Goal: Information Seeking & Learning: Understand process/instructions

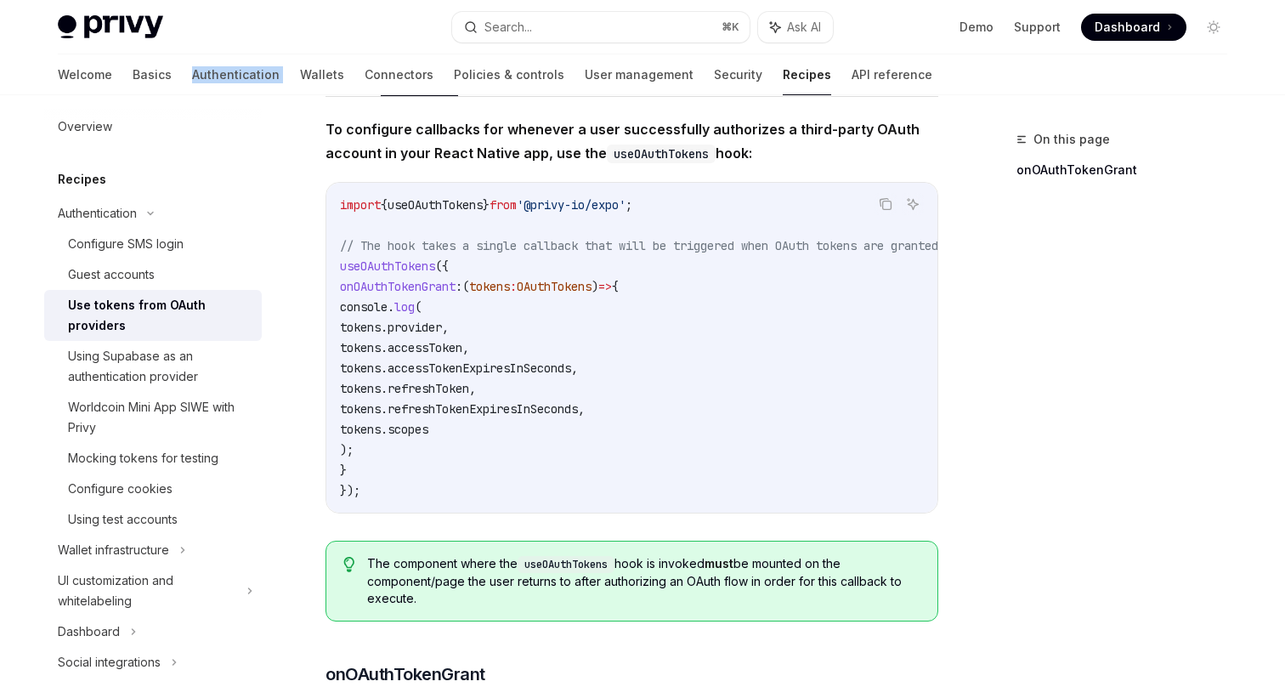
scroll to position [150, 0]
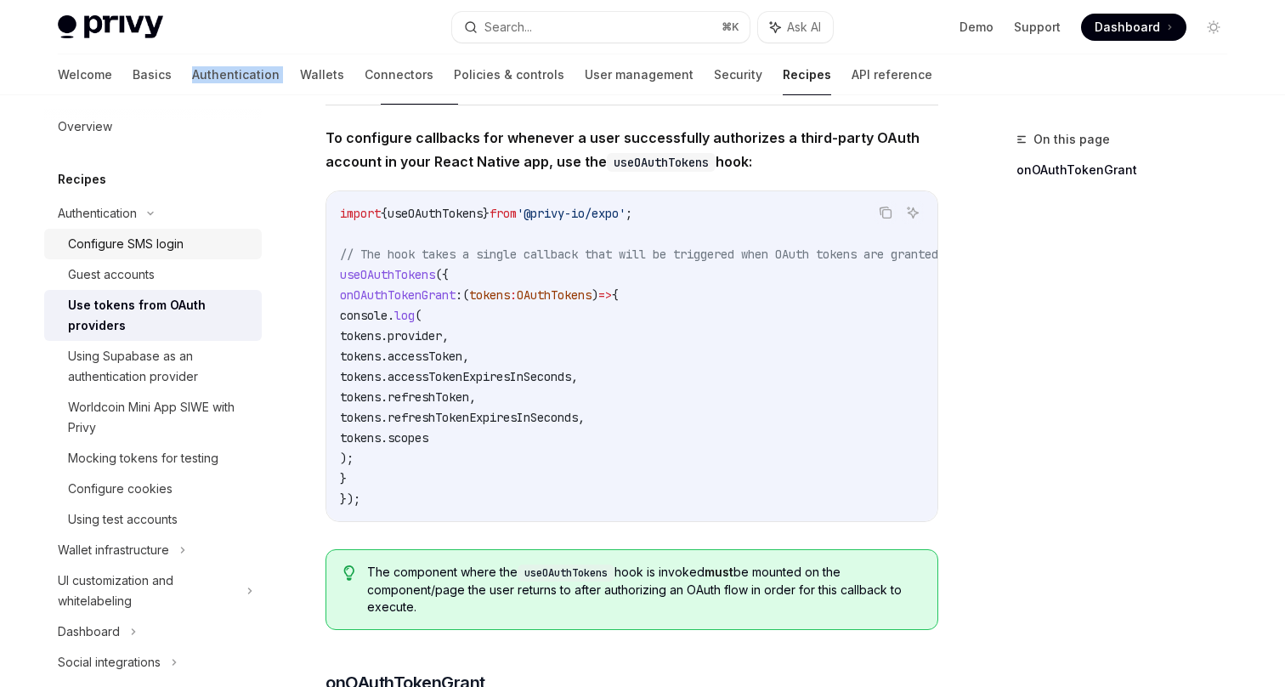
click at [117, 240] on div "Configure SMS login" at bounding box center [126, 244] width 116 height 20
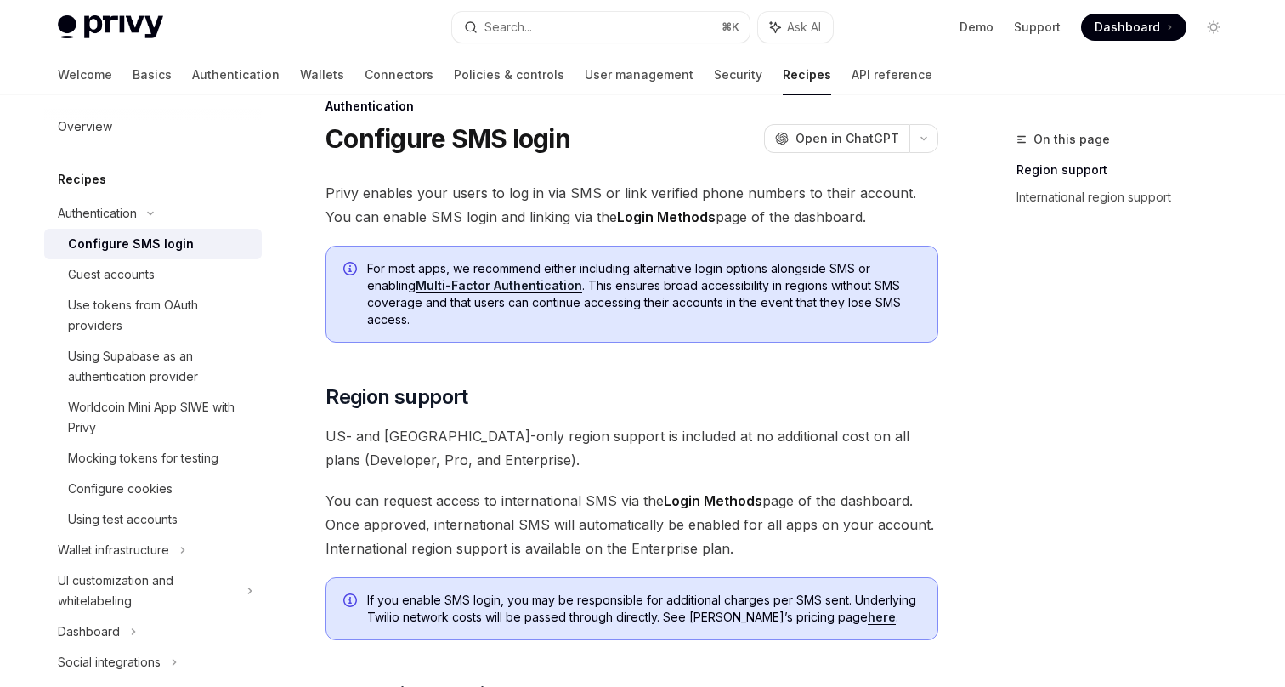
scroll to position [35, 0]
click at [530, 284] on link "Multi-Factor Authentication" at bounding box center [499, 283] width 167 height 15
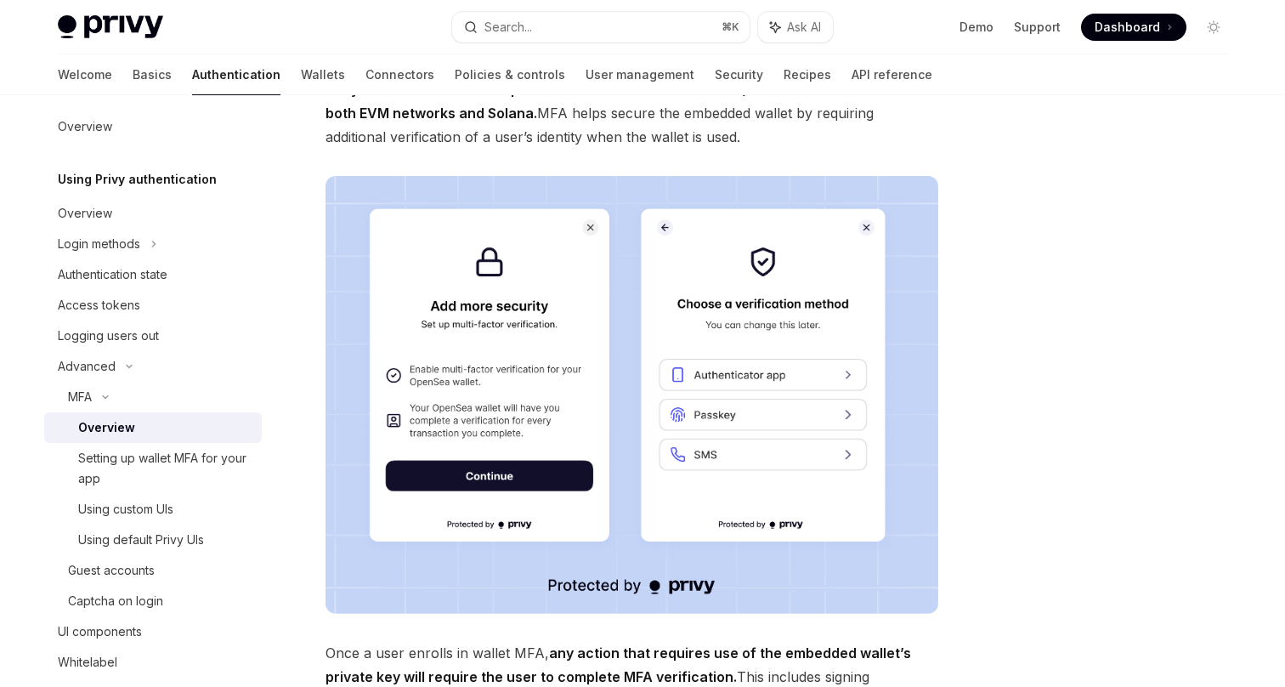
scroll to position [140, 0]
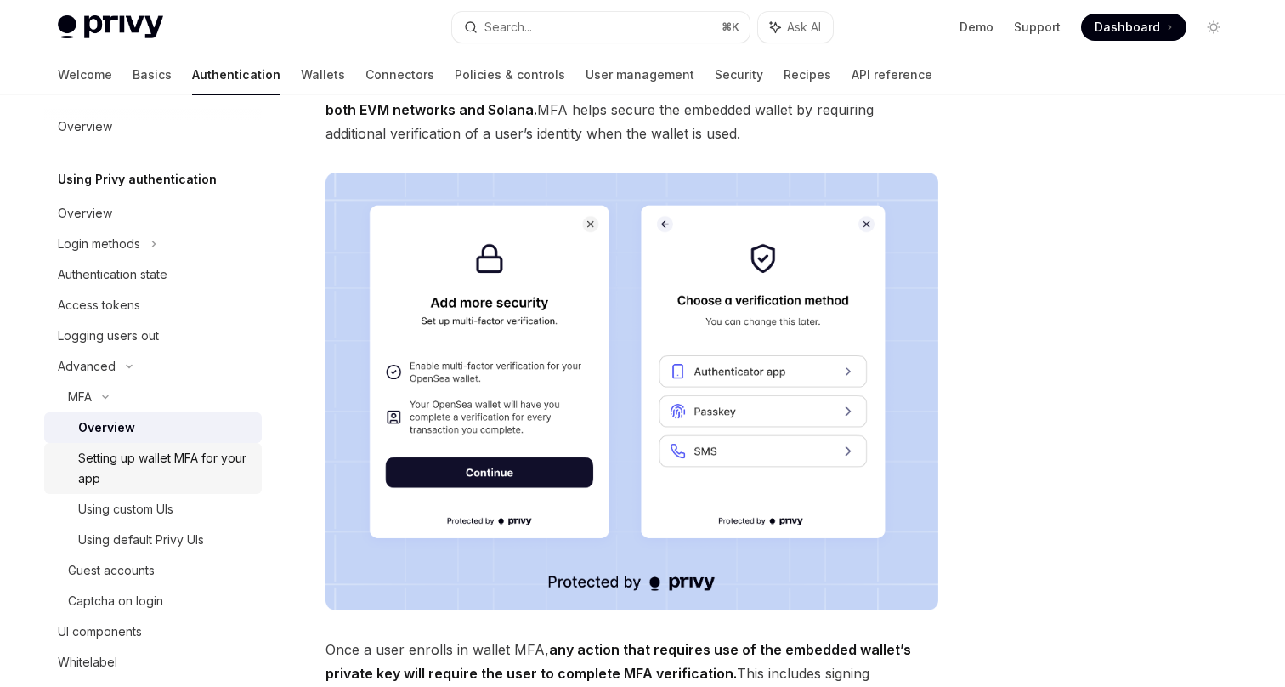
click at [143, 457] on div "Setting up wallet MFA for your app" at bounding box center [164, 468] width 173 height 41
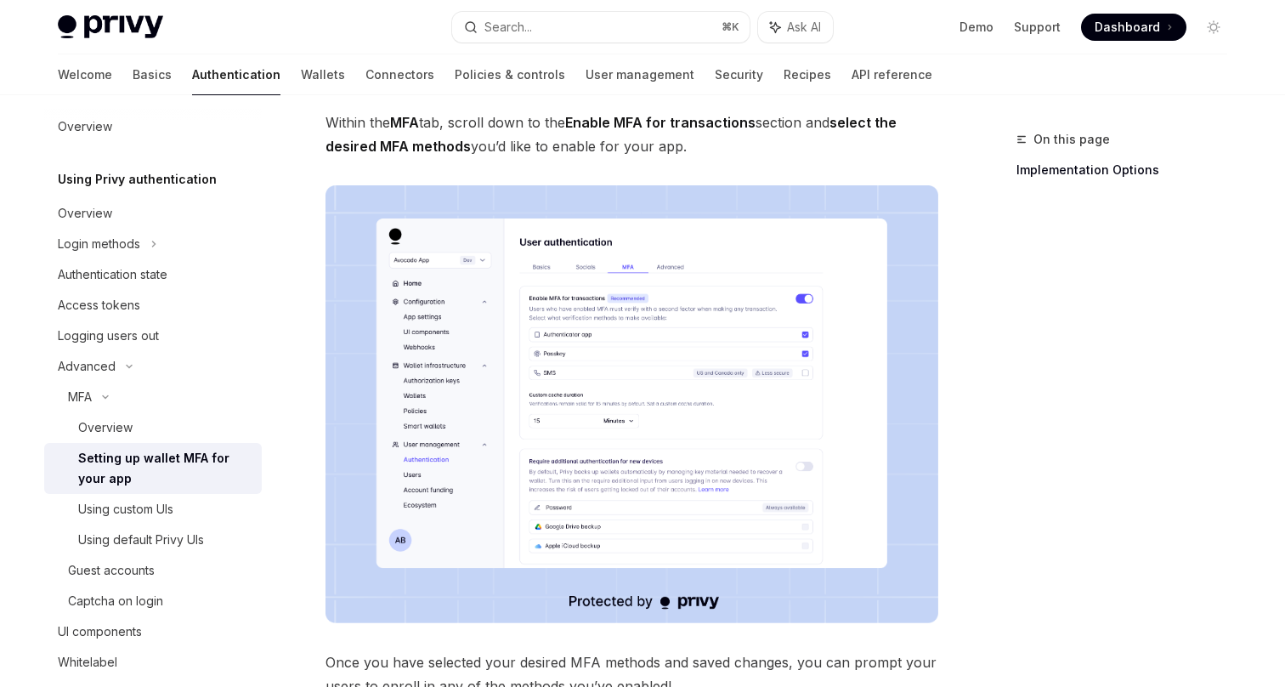
scroll to position [169, 0]
click at [178, 545] on div "Using default Privy UIs" at bounding box center [141, 540] width 126 height 20
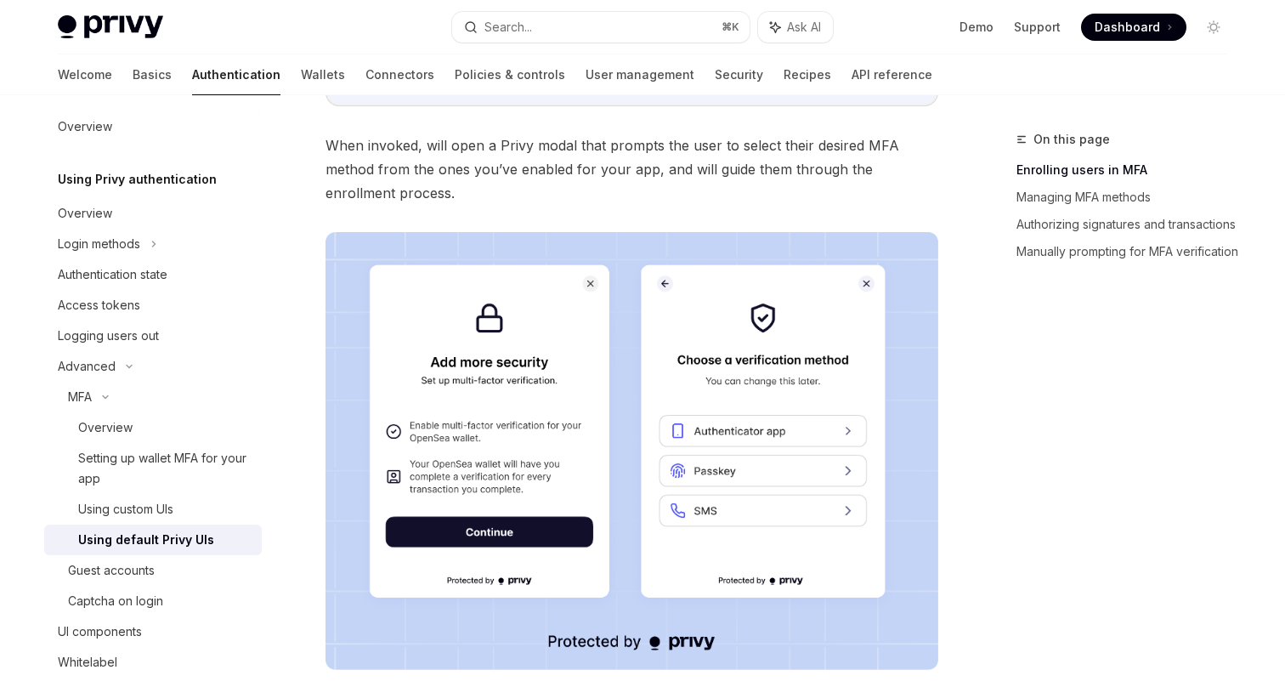
scroll to position [450, 0]
click at [127, 241] on div "Login methods" at bounding box center [99, 244] width 82 height 20
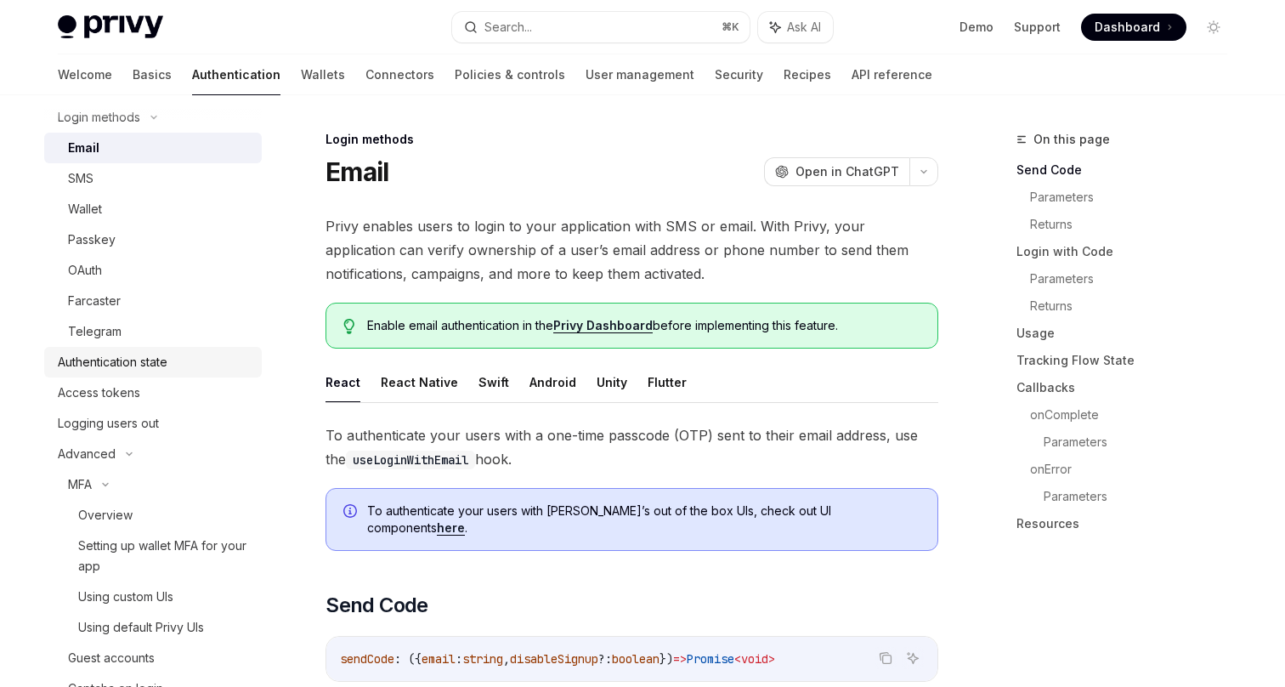
scroll to position [139, 0]
click at [190, 536] on div "Setting up wallet MFA for your app" at bounding box center [164, 555] width 173 height 41
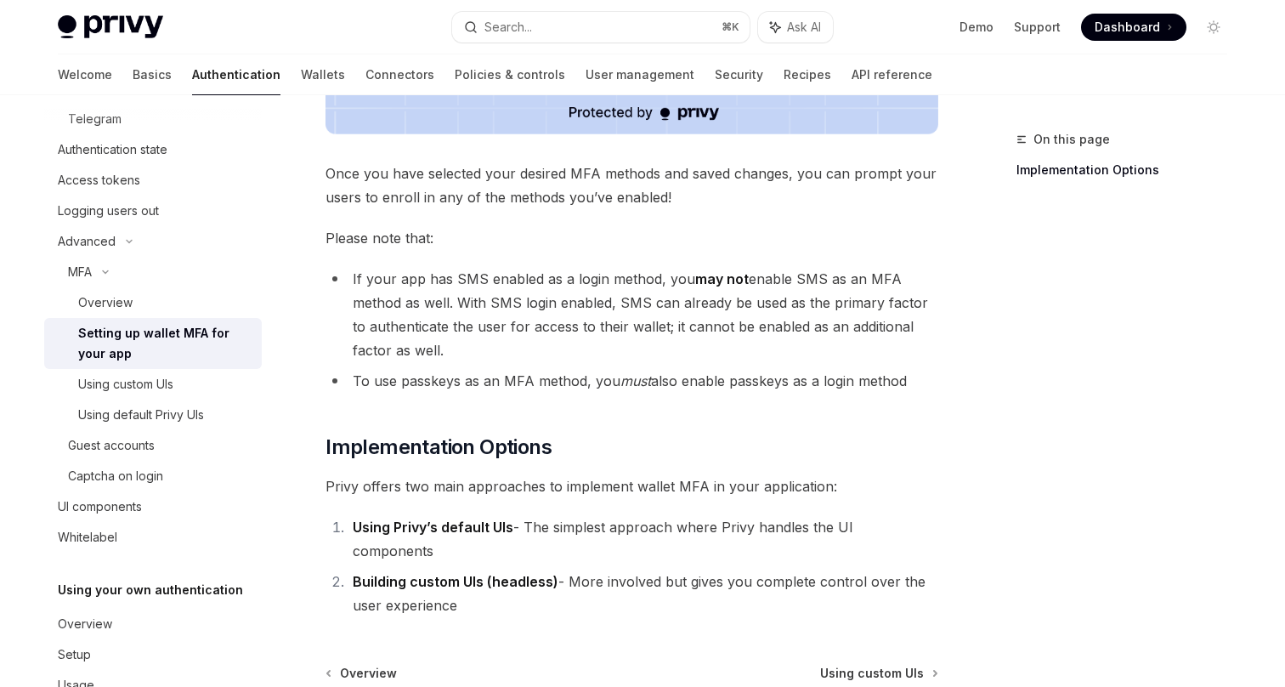
scroll to position [732, 0]
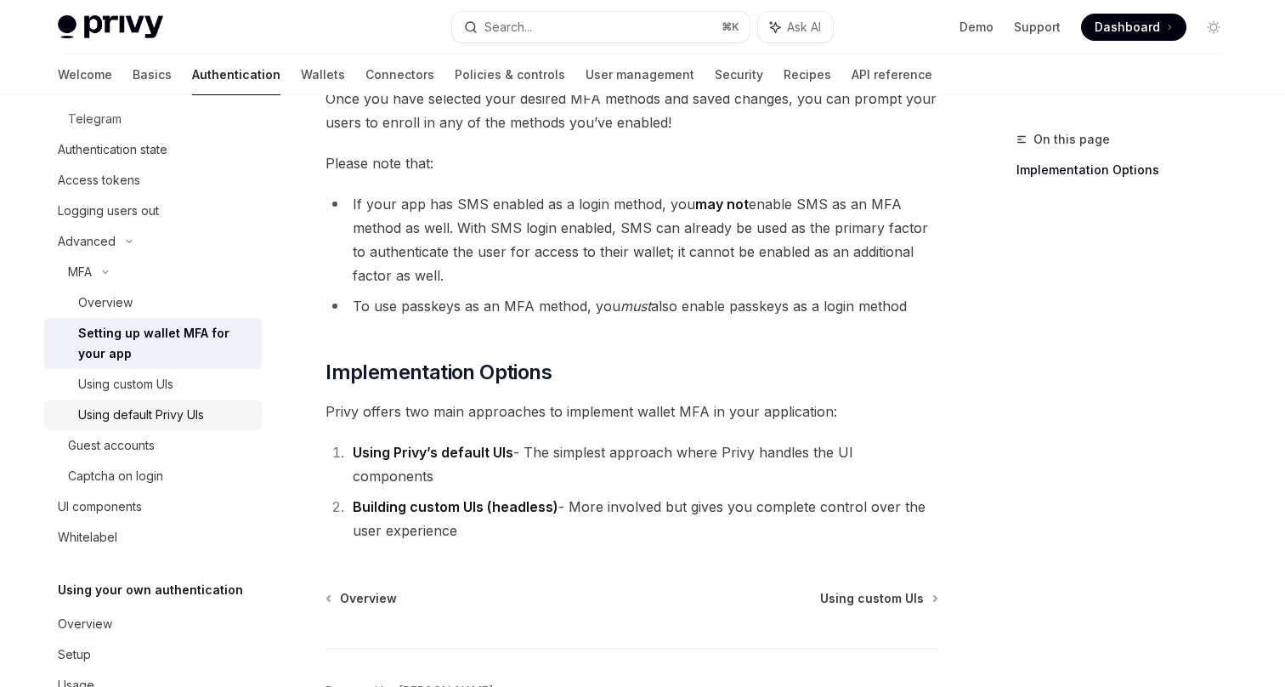
click at [194, 418] on div "Using default Privy UIs" at bounding box center [141, 415] width 126 height 20
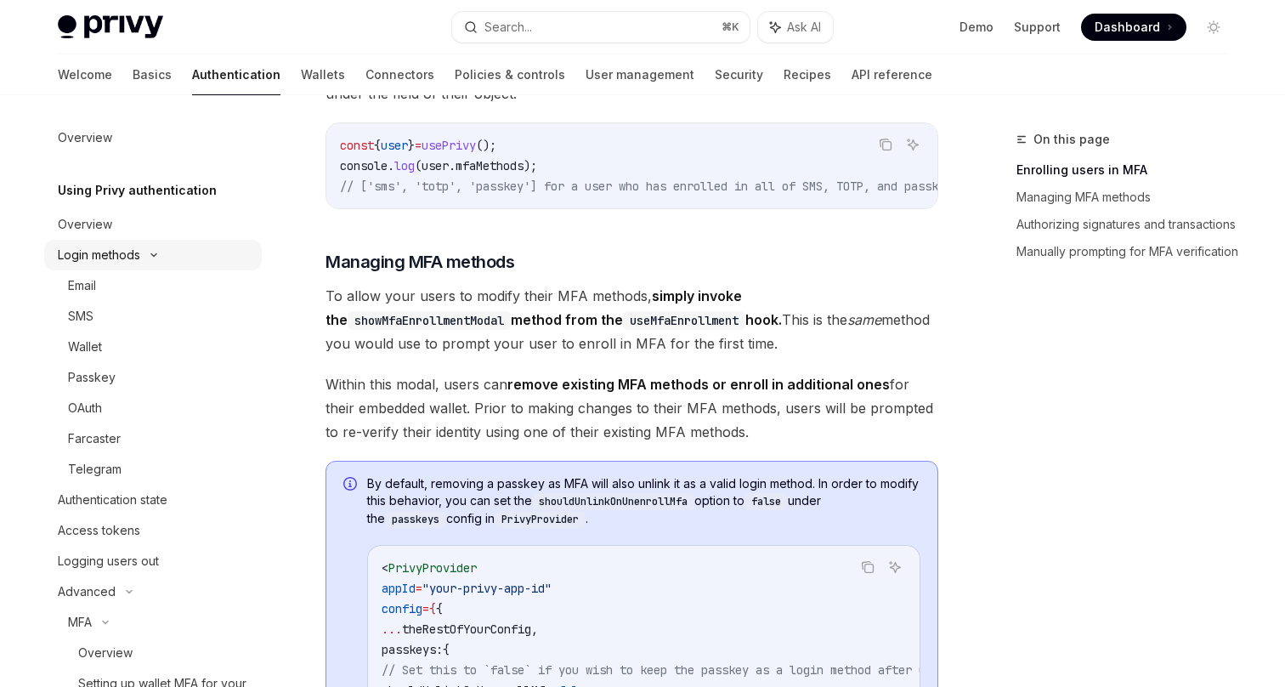
click at [119, 259] on div "Login methods" at bounding box center [99, 255] width 82 height 20
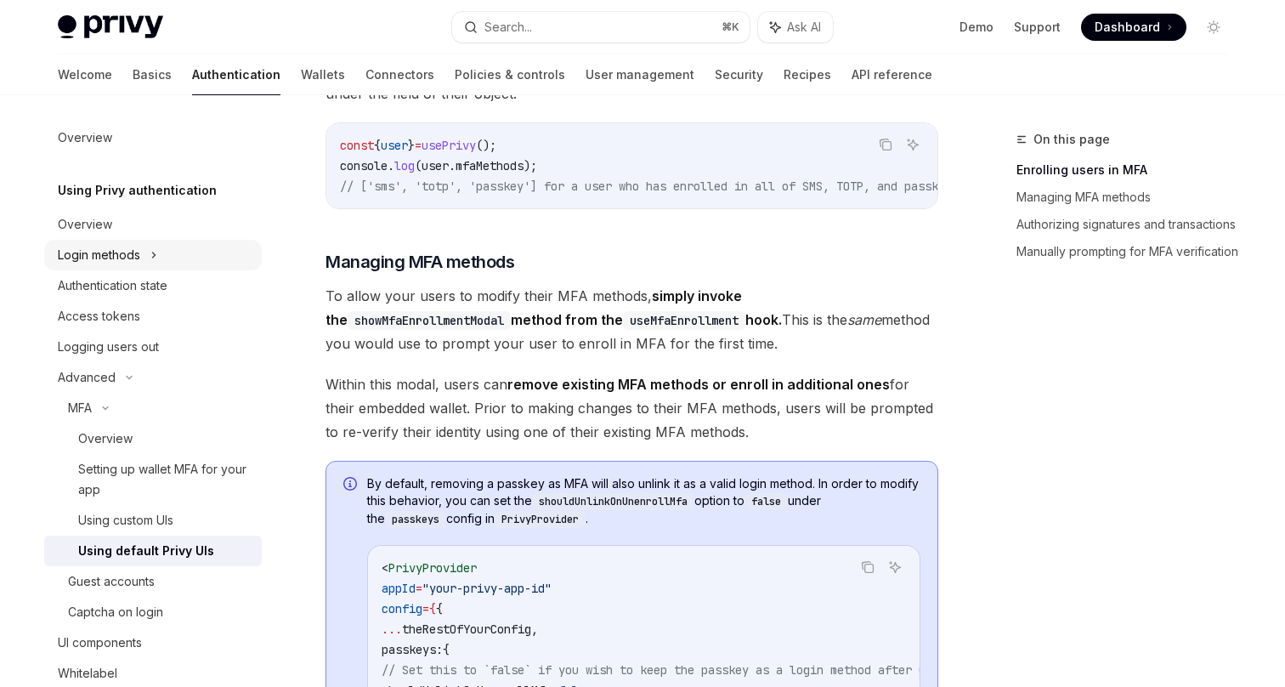
click at [119, 259] on div "Login methods" at bounding box center [99, 255] width 82 height 20
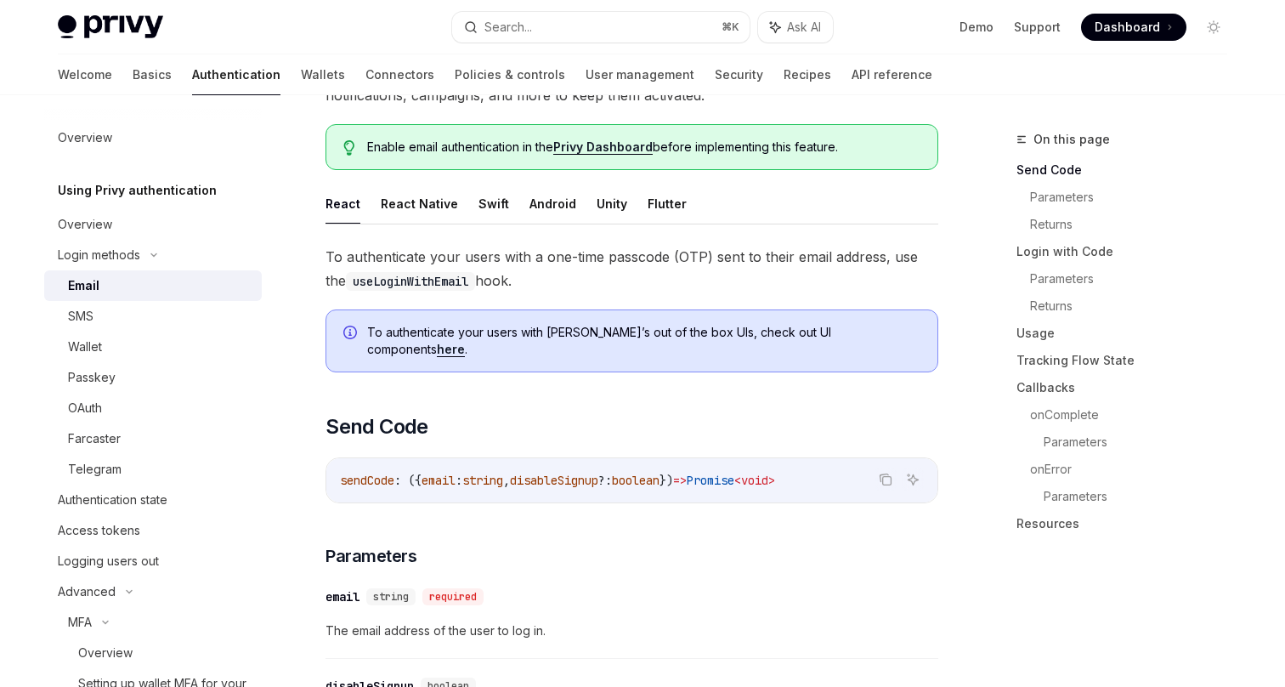
scroll to position [188, 0]
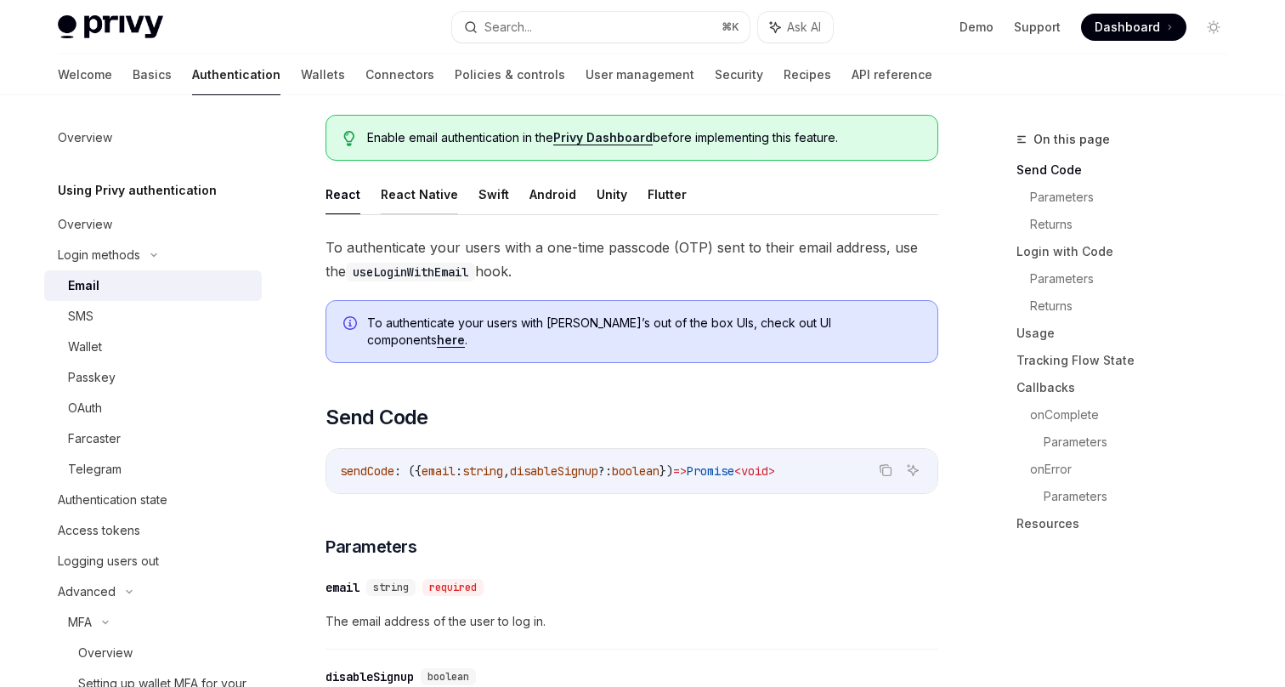
click at [418, 196] on button "React Native" at bounding box center [419, 194] width 77 height 40
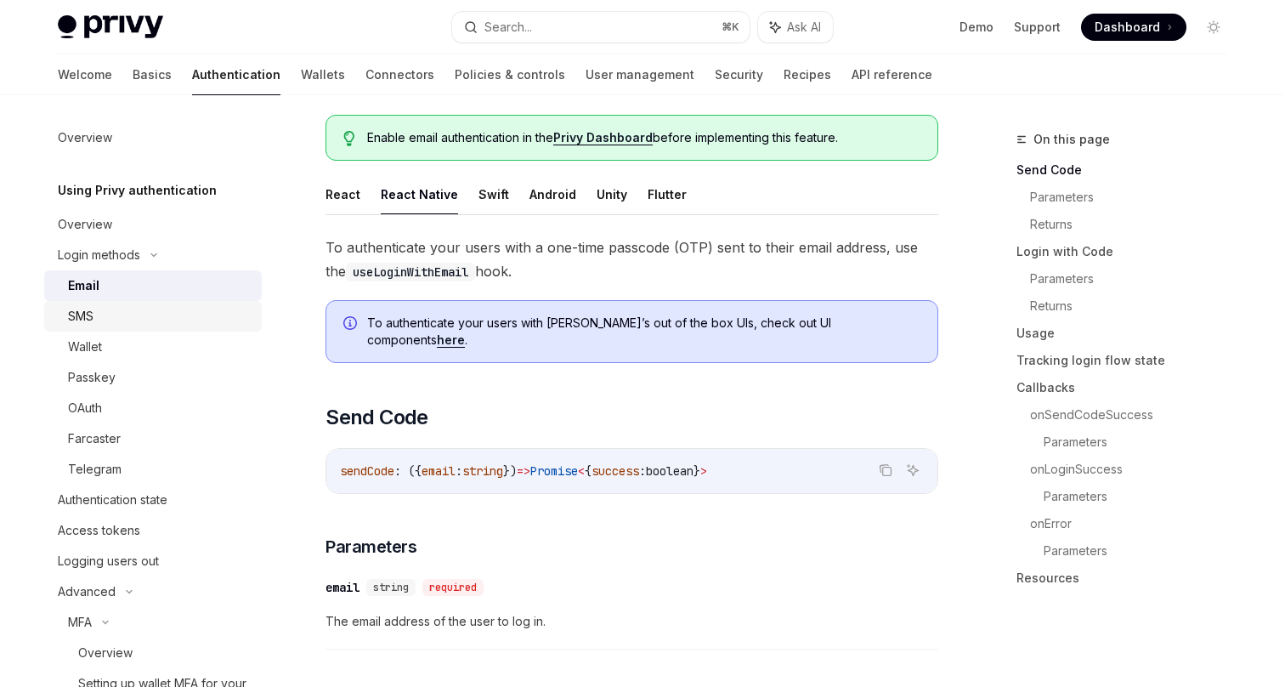
click at [186, 322] on div "SMS" at bounding box center [160, 316] width 184 height 20
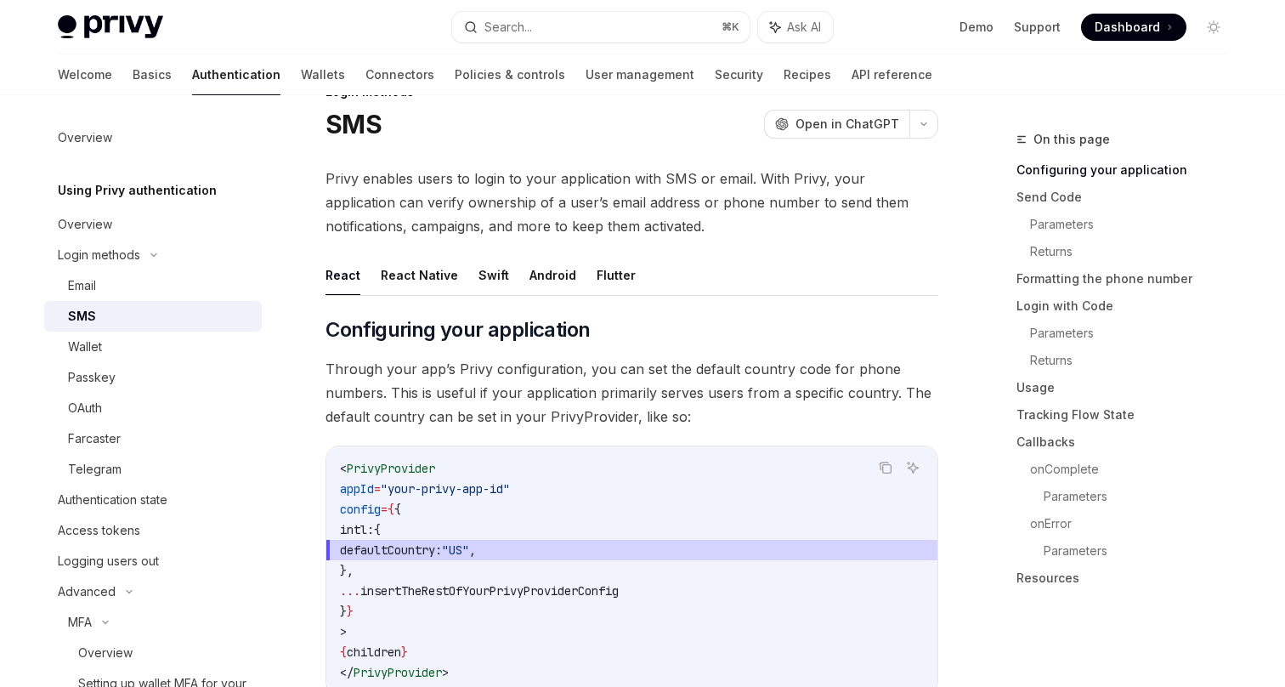
scroll to position [61, 0]
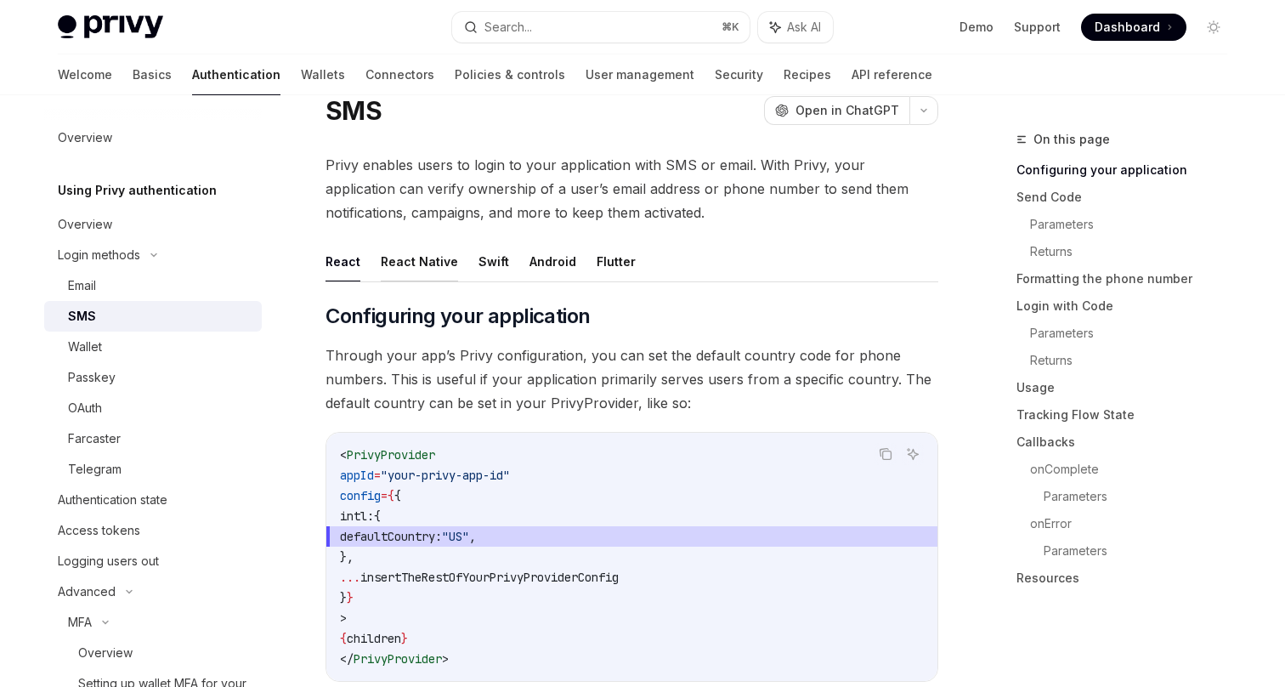
click at [428, 258] on button "React Native" at bounding box center [419, 261] width 77 height 40
type textarea "*"
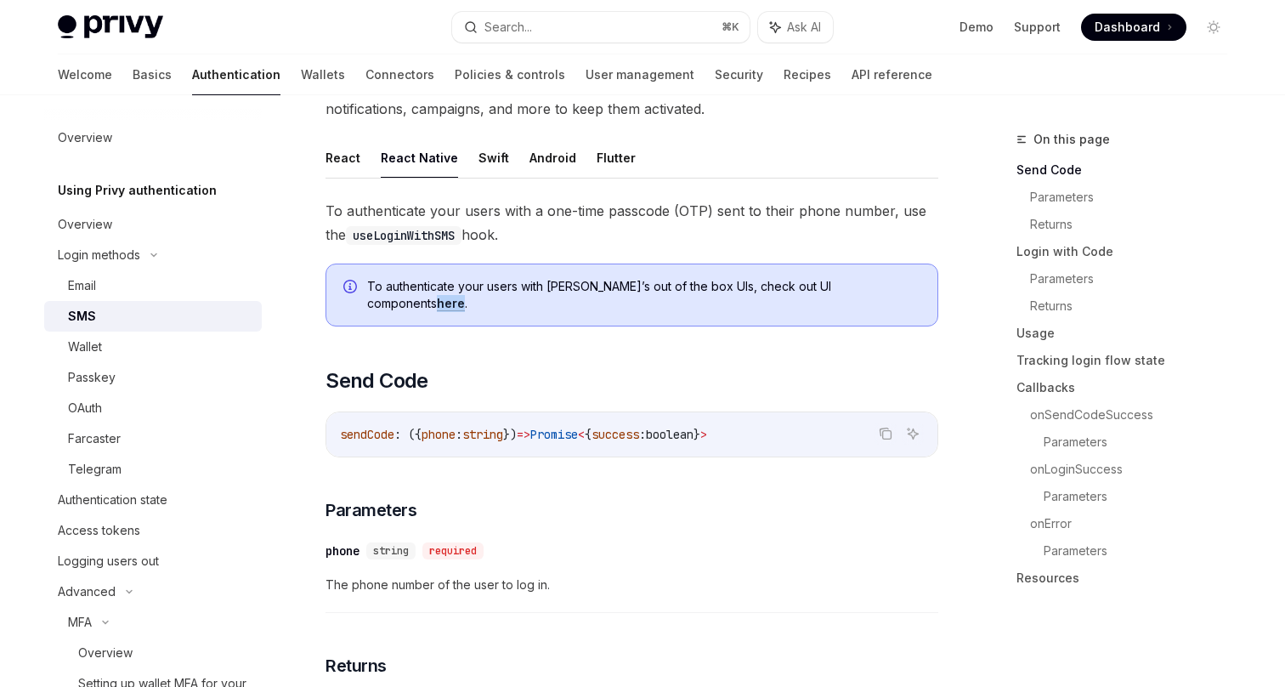
scroll to position [173, 0]
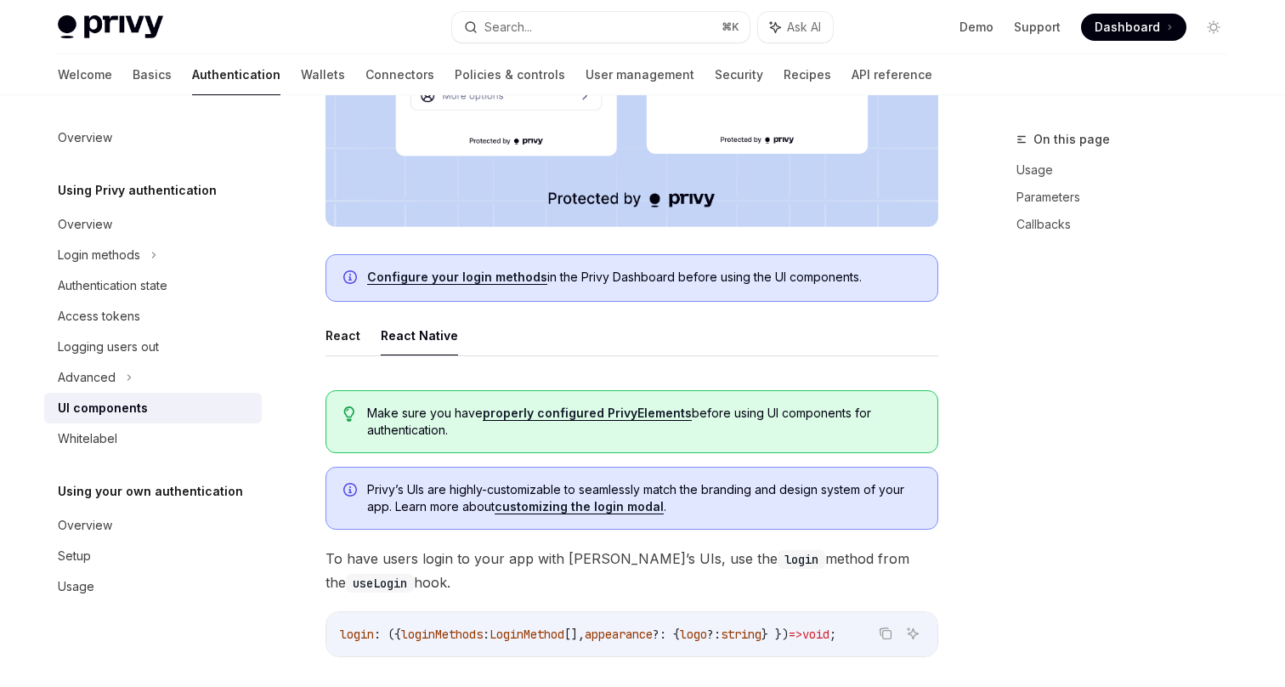
scroll to position [632, 0]
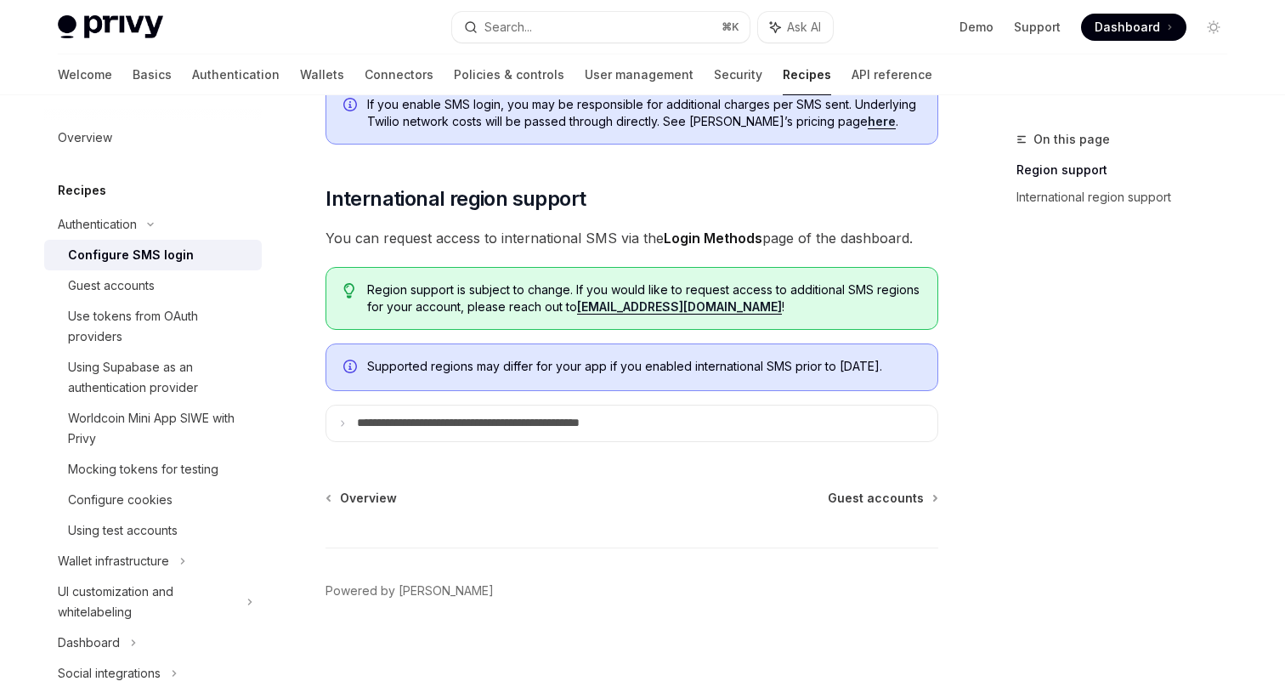
scroll to position [551, 0]
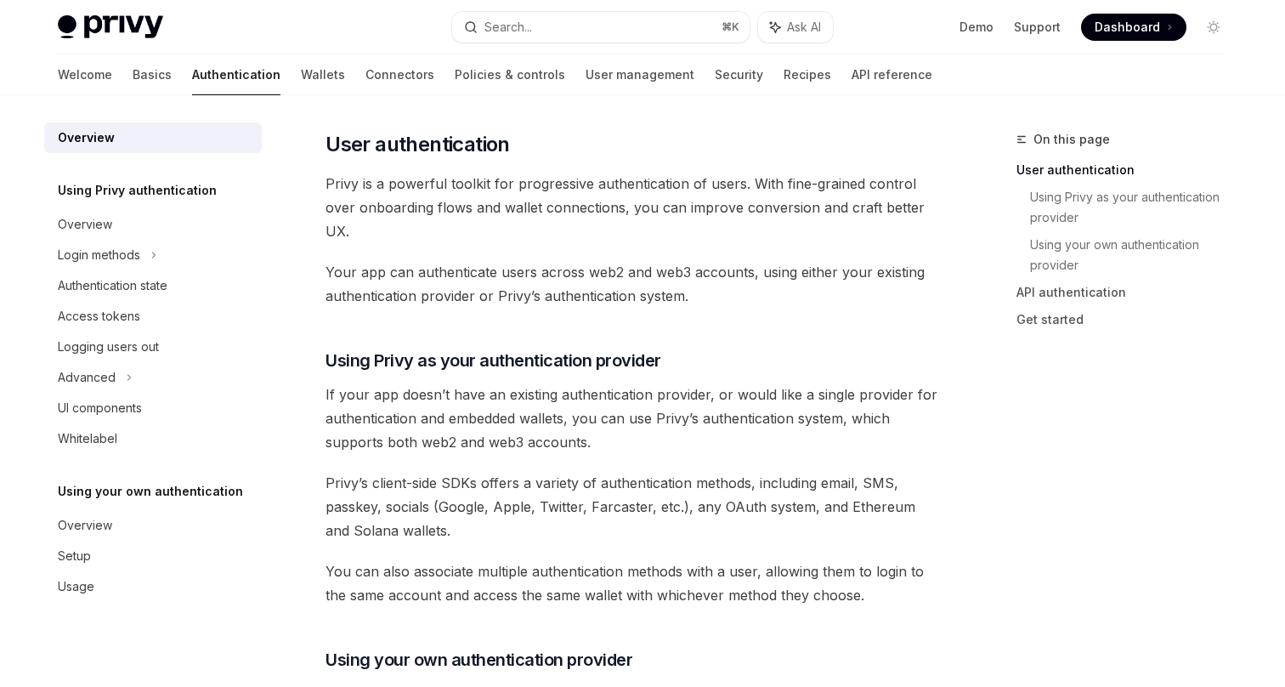
scroll to position [343, 0]
click at [1129, 14] on span at bounding box center [1133, 27] width 105 height 27
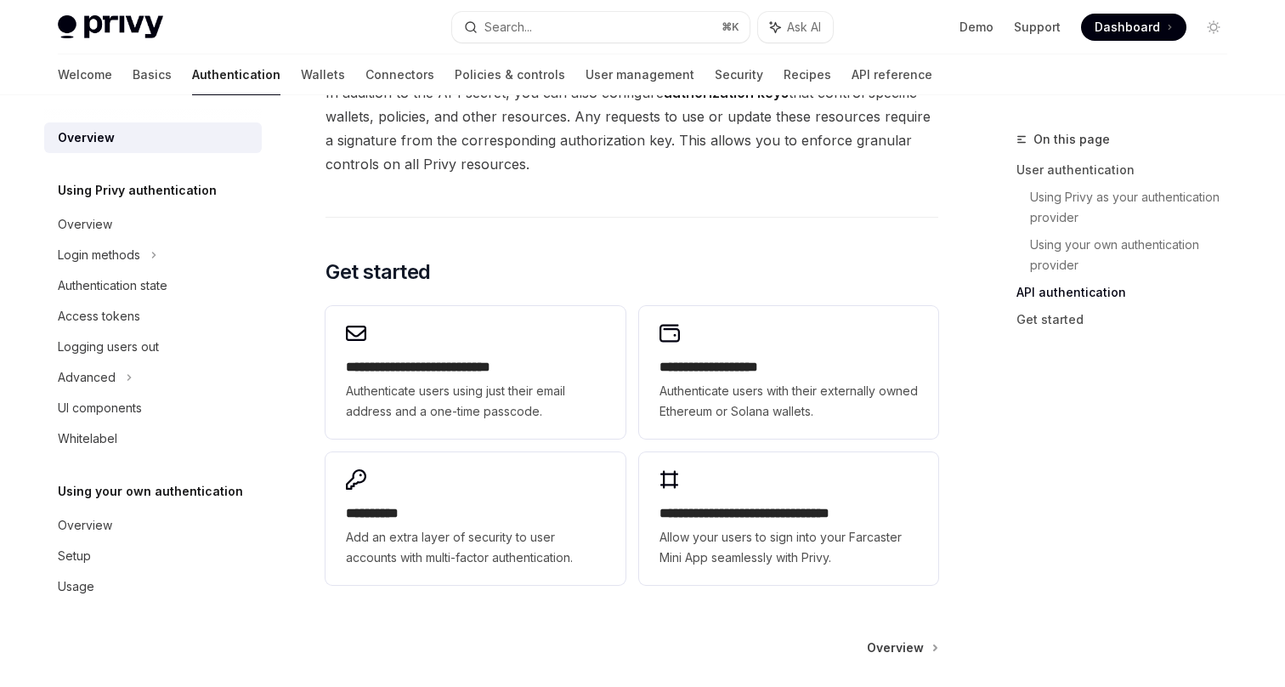
scroll to position [1447, 0]
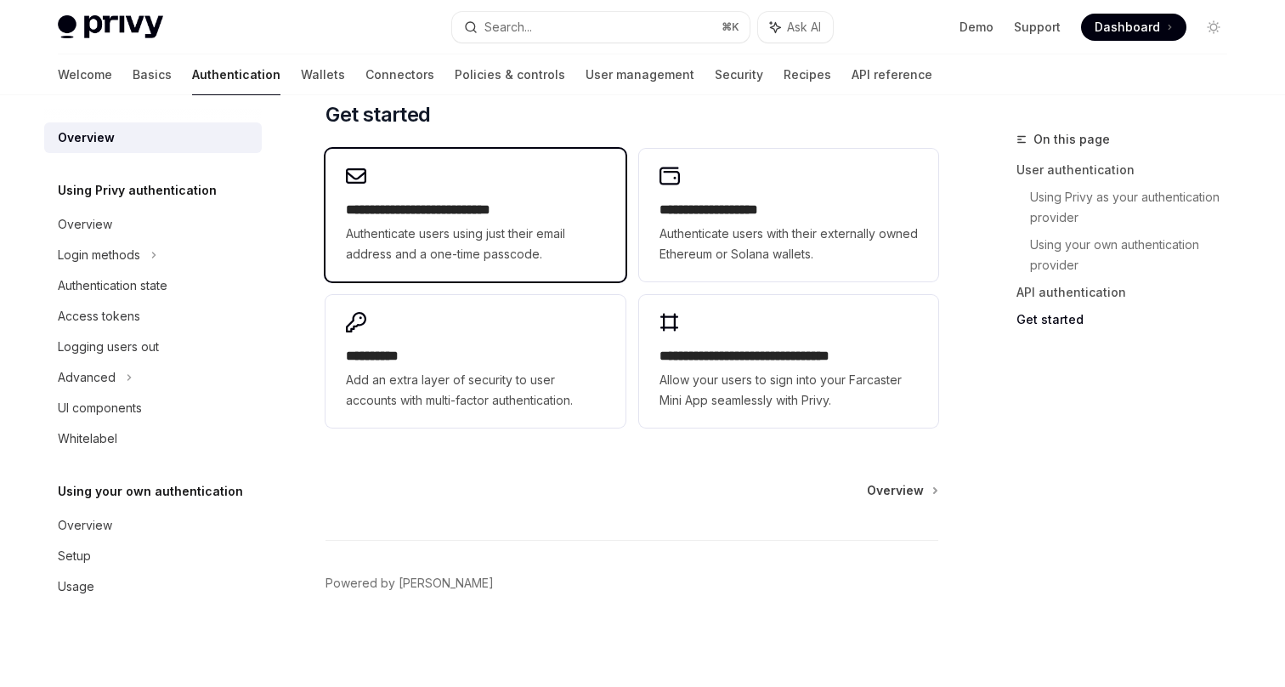
click at [534, 207] on h2 "**********" at bounding box center [475, 210] width 258 height 20
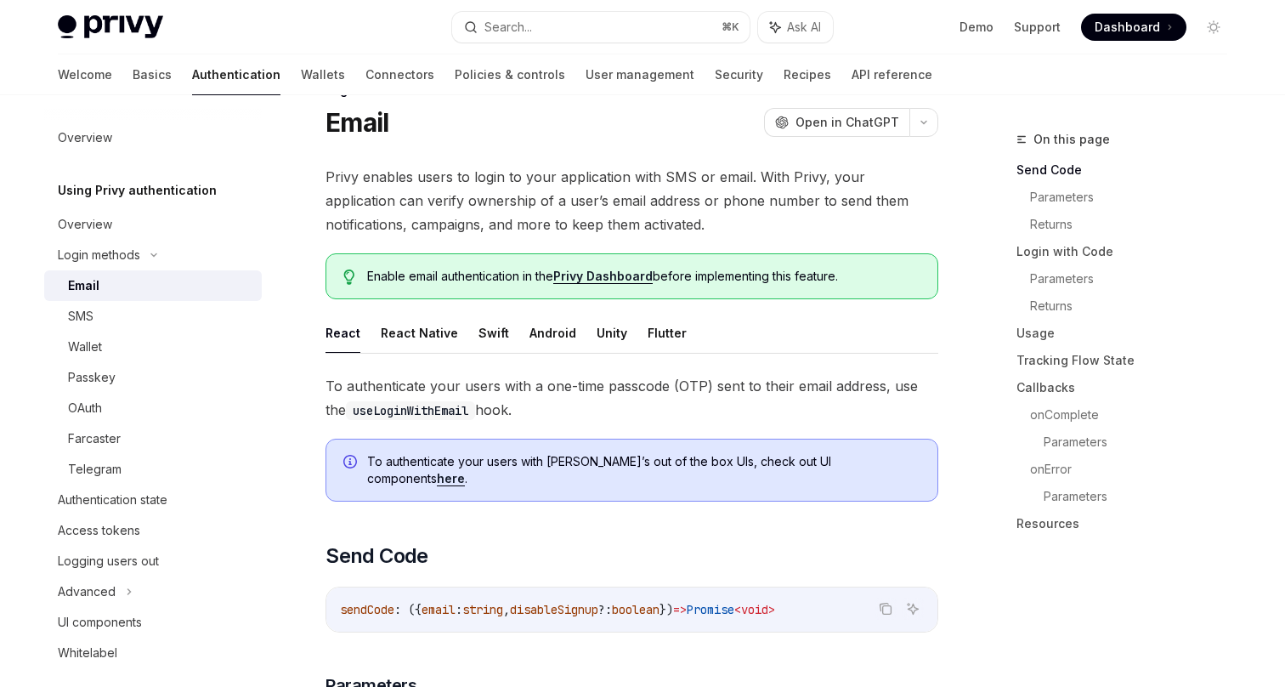
scroll to position [50, 0]
click at [431, 335] on button "React Native" at bounding box center [419, 332] width 77 height 40
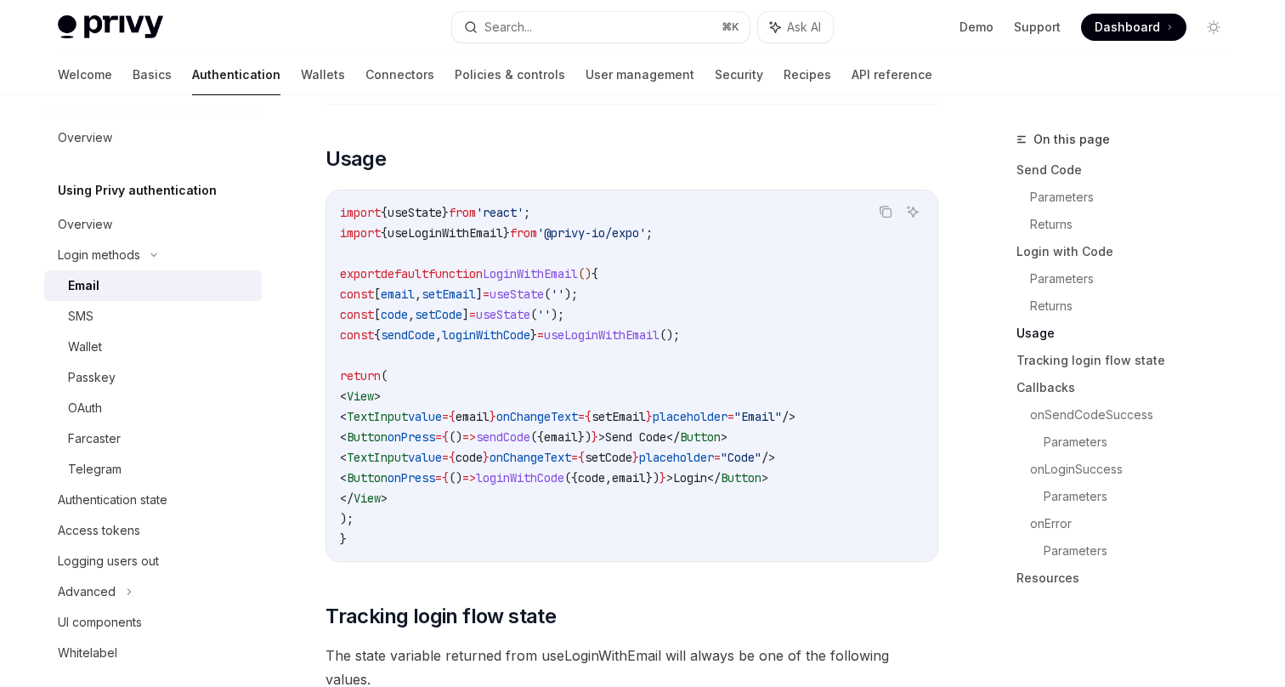
scroll to position [1509, 0]
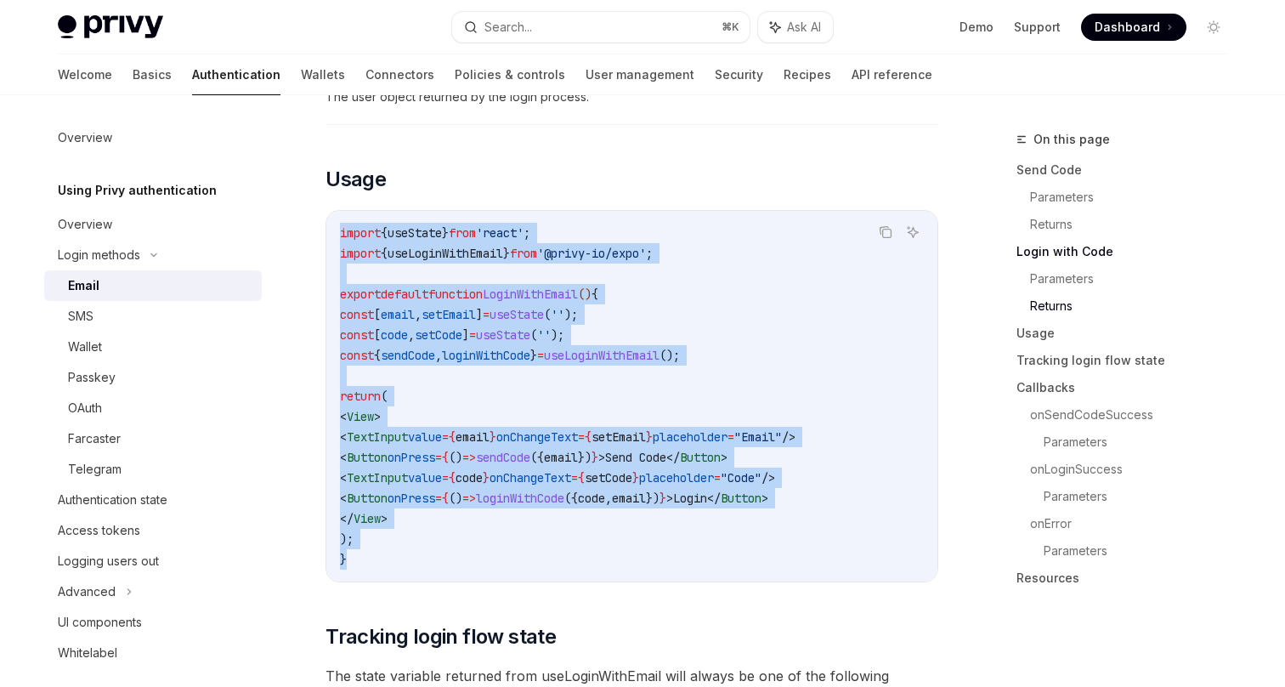
drag, startPoint x: 350, startPoint y: 559, endPoint x: 316, endPoint y: 209, distance: 351.0
click at [316, 209] on div "Login methods Email OpenAI Open in ChatGPT OpenAI Open in ChatGPT Privy enables…" at bounding box center [472, 625] width 939 height 4011
copy code "import { useState } from 'react' ; import { useLoginWithEmail } from '@privy-io…"
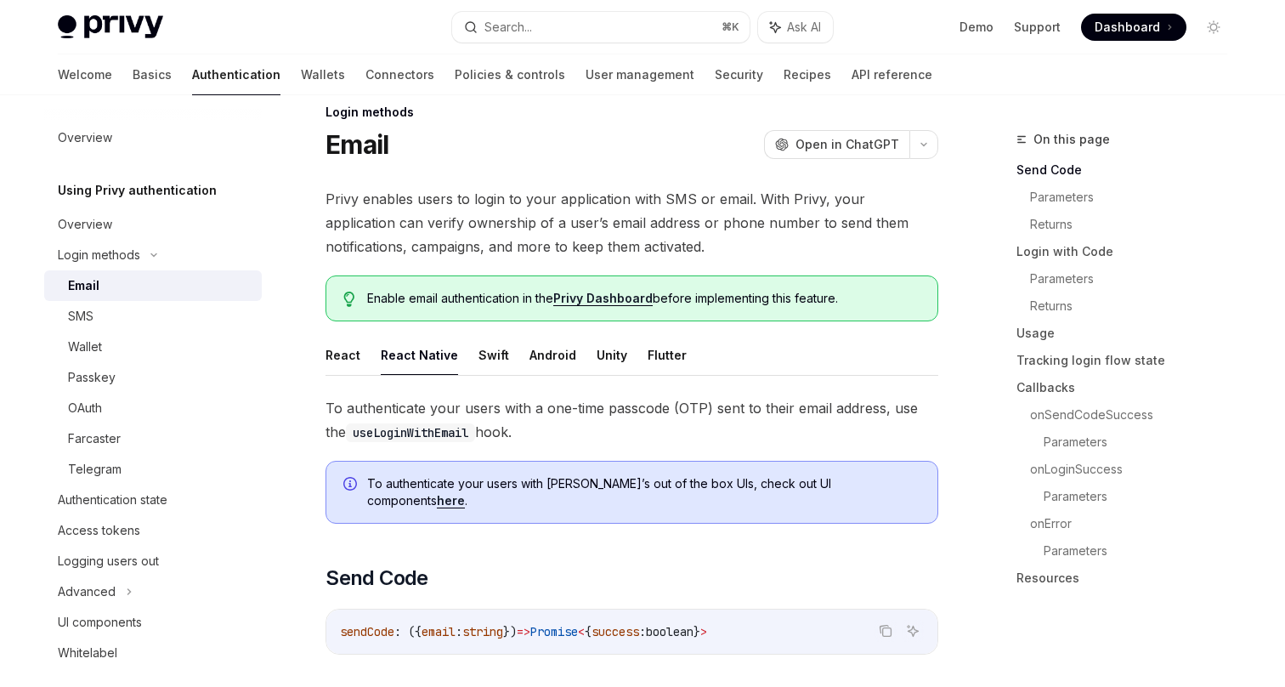
scroll to position [0, 0]
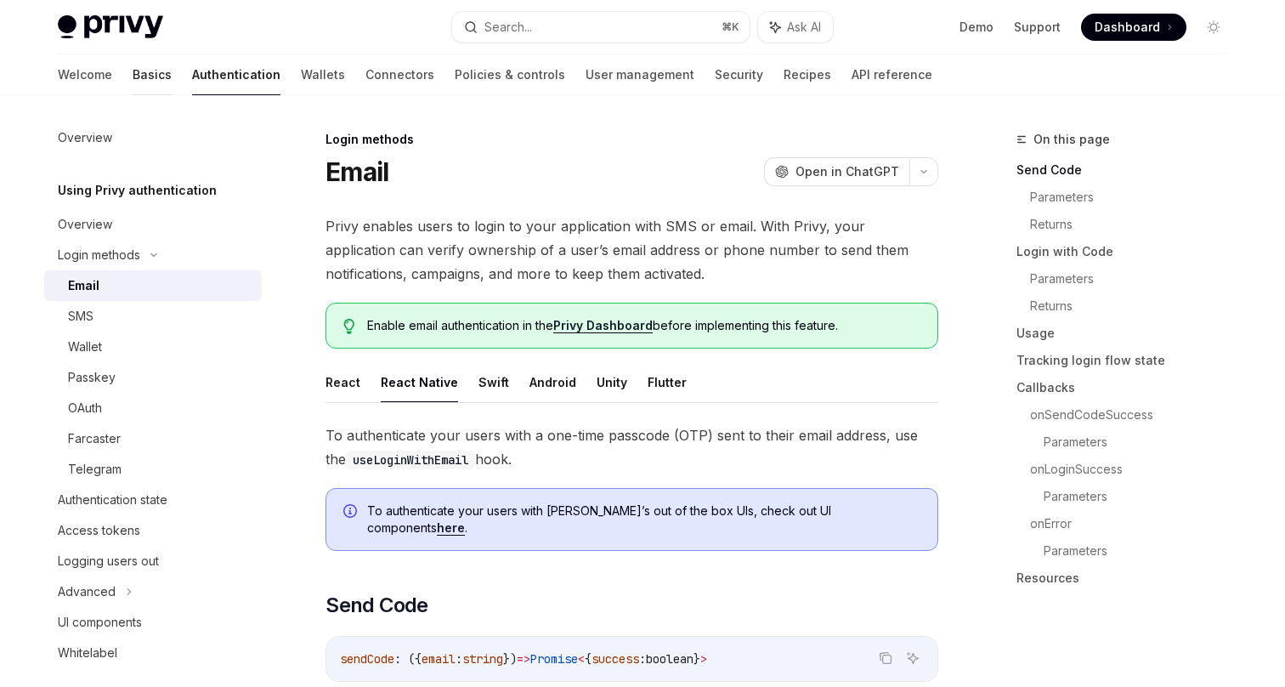
click at [133, 68] on link "Basics" at bounding box center [152, 74] width 39 height 41
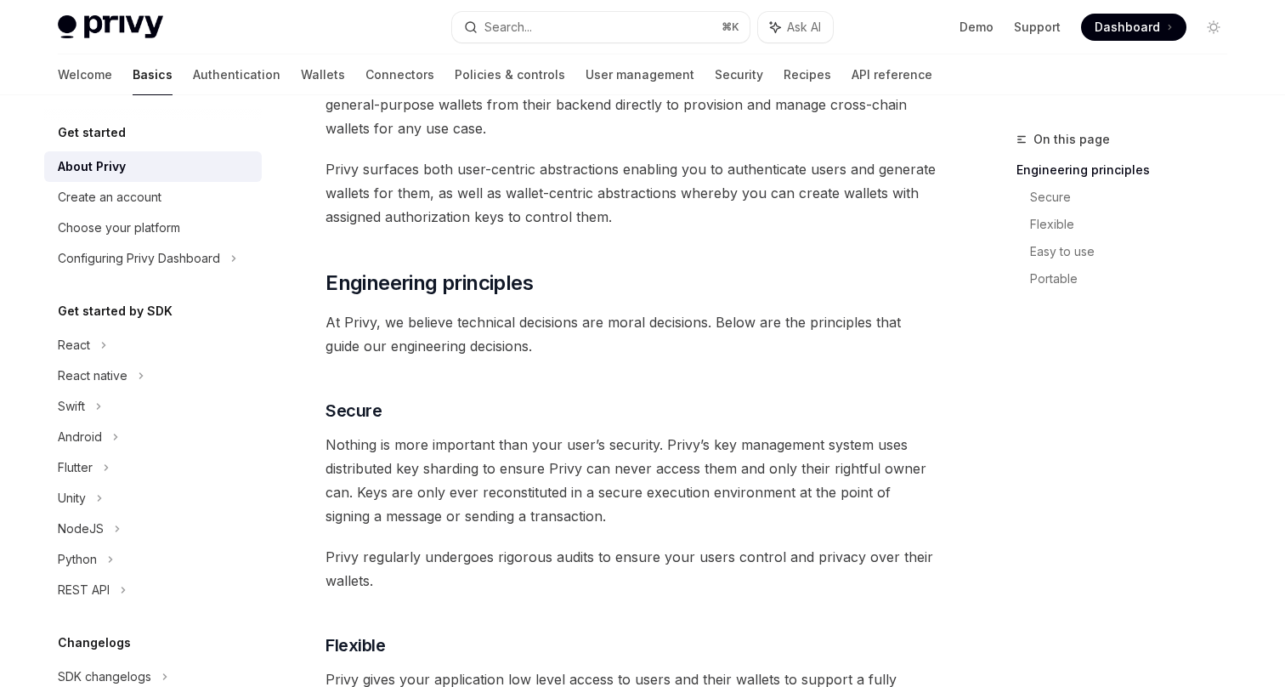
scroll to position [391, 0]
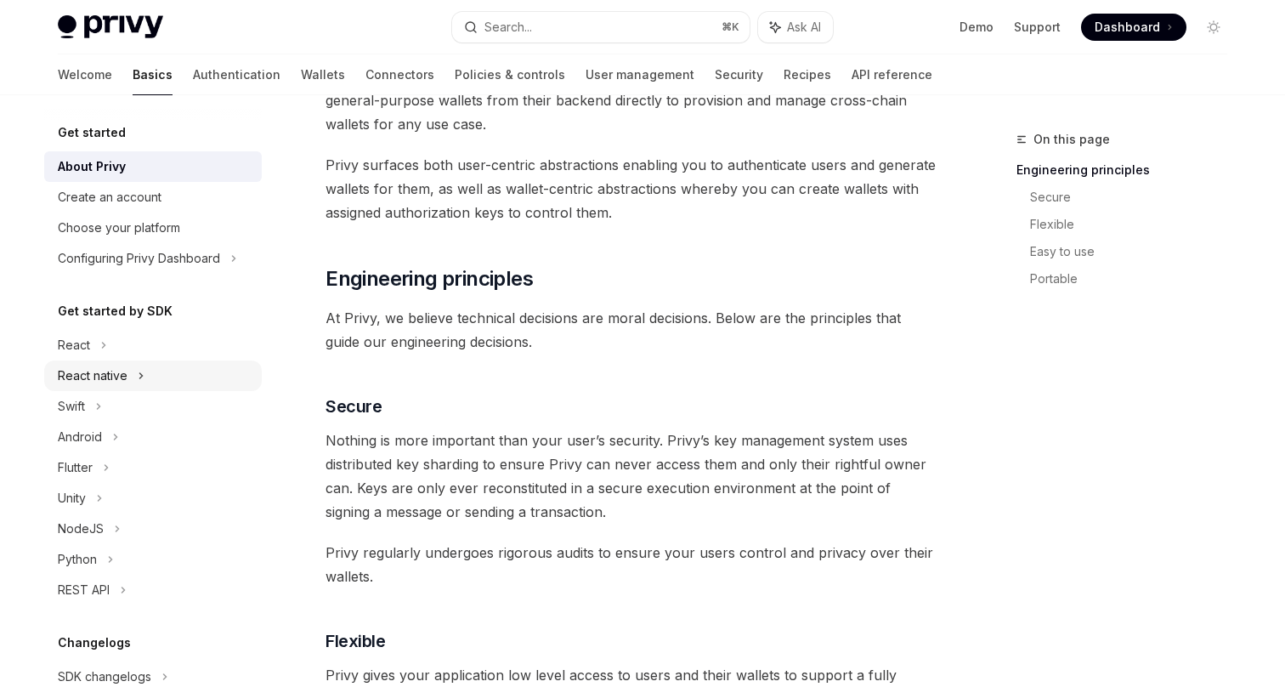
click at [116, 377] on div "React native" at bounding box center [93, 376] width 70 height 20
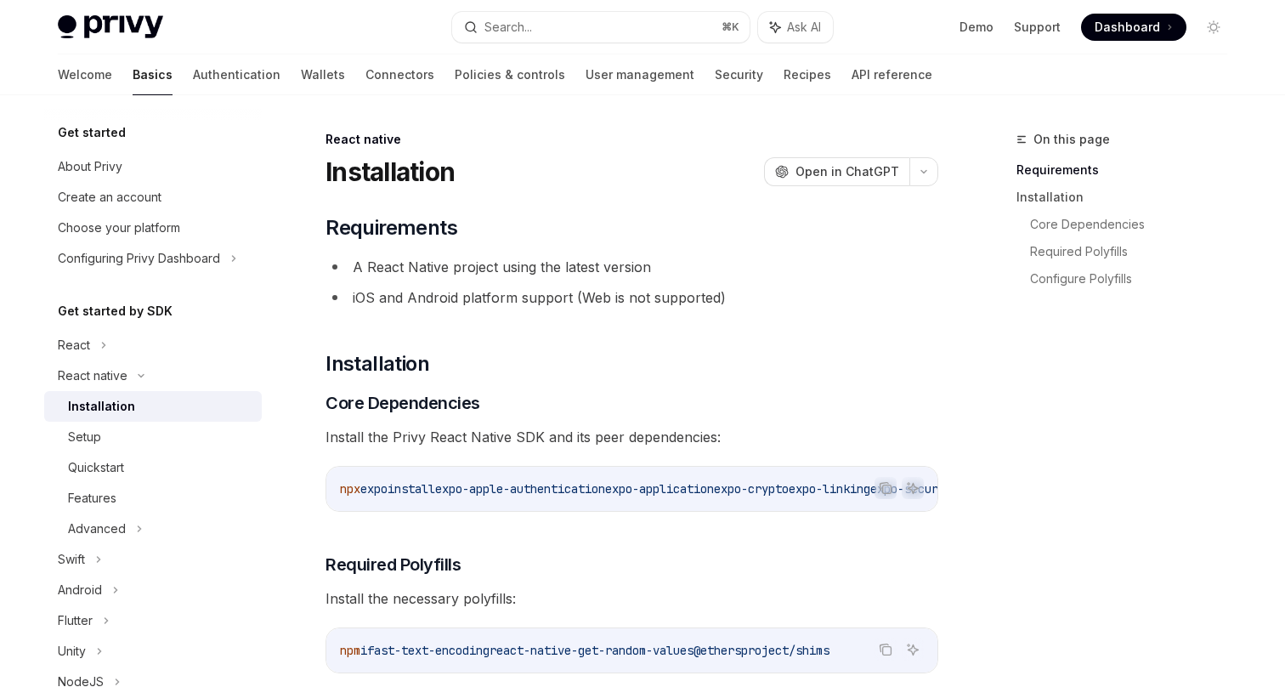
click at [105, 403] on div "Installation" at bounding box center [101, 406] width 67 height 20
click at [881, 487] on icon "Copy the contents from the code block" at bounding box center [886, 488] width 14 height 14
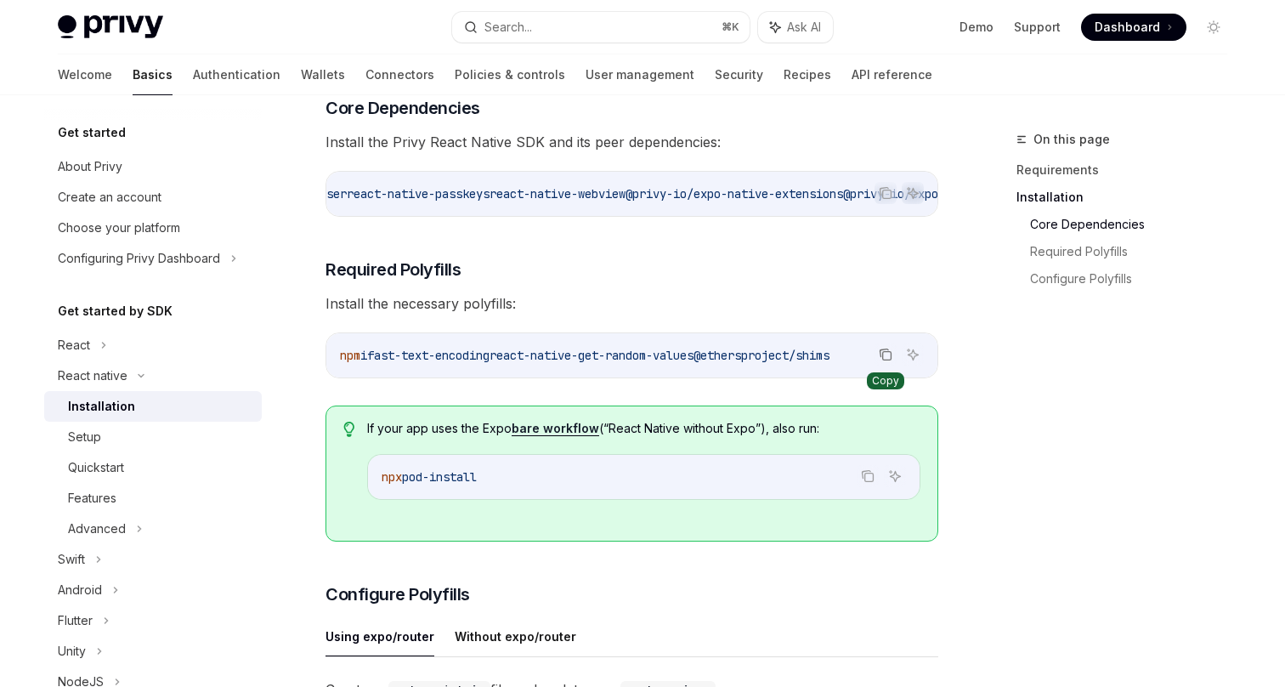
scroll to position [309, 0]
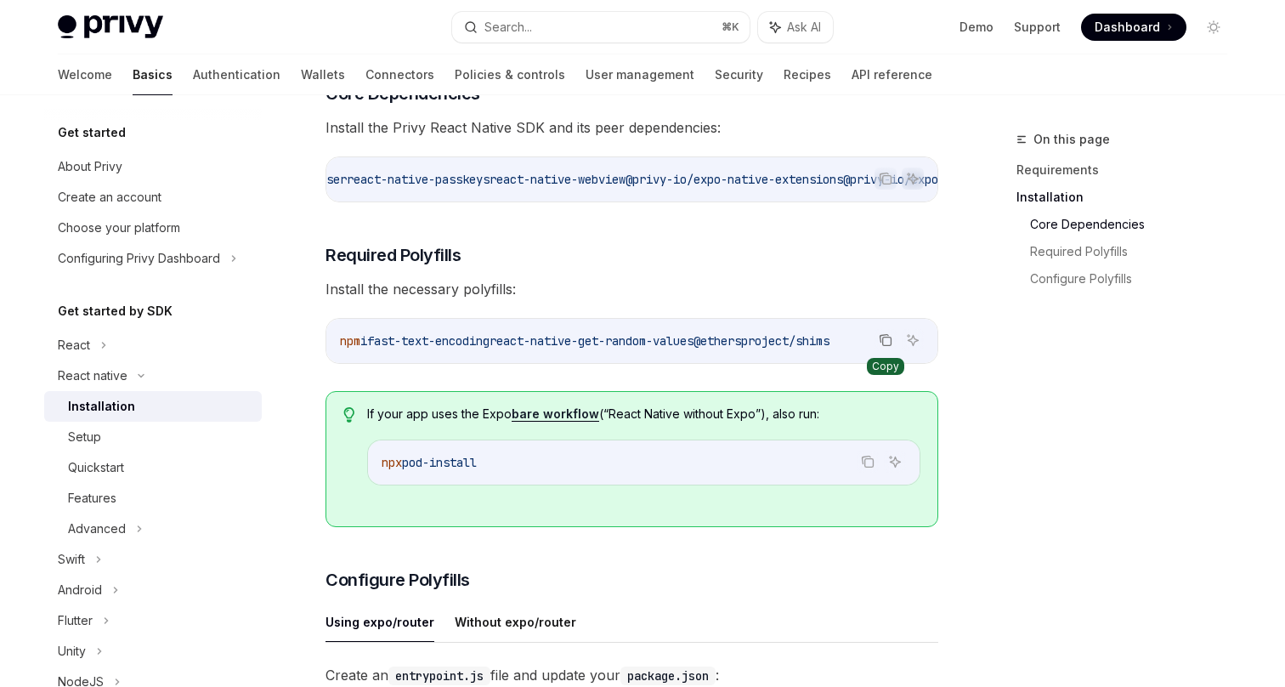
click at [888, 343] on icon "Copy the contents from the code block" at bounding box center [887, 341] width 9 height 9
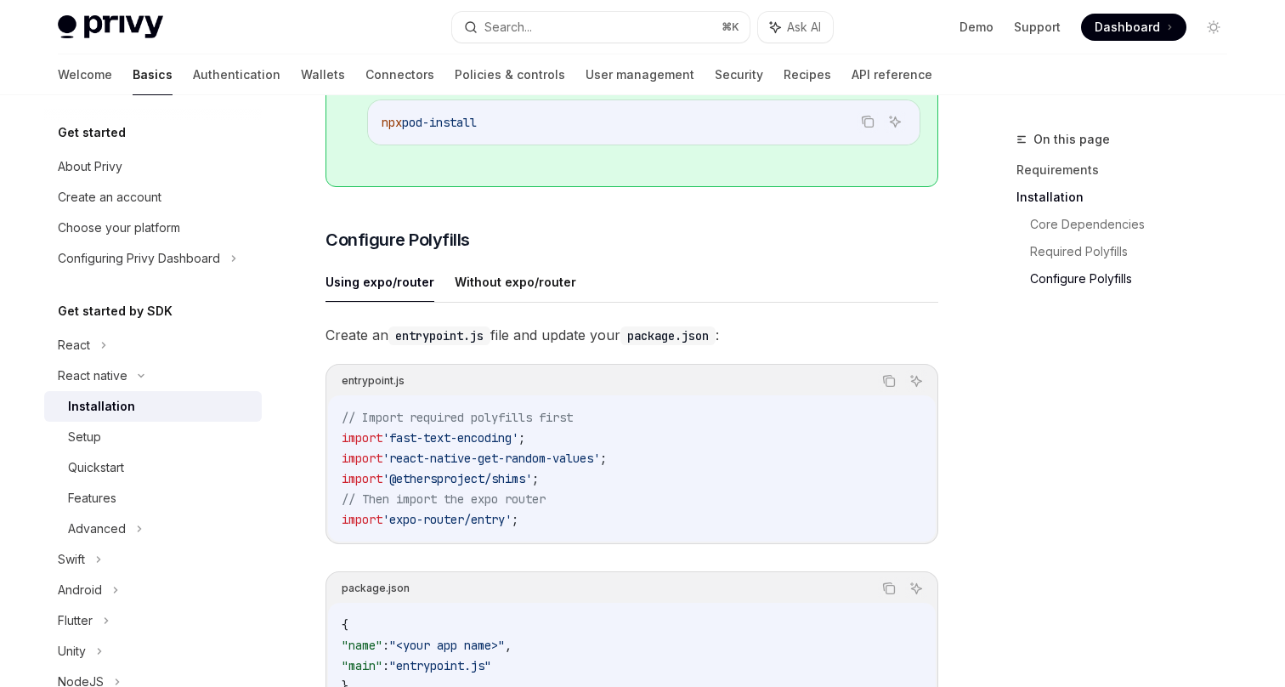
scroll to position [580, 0]
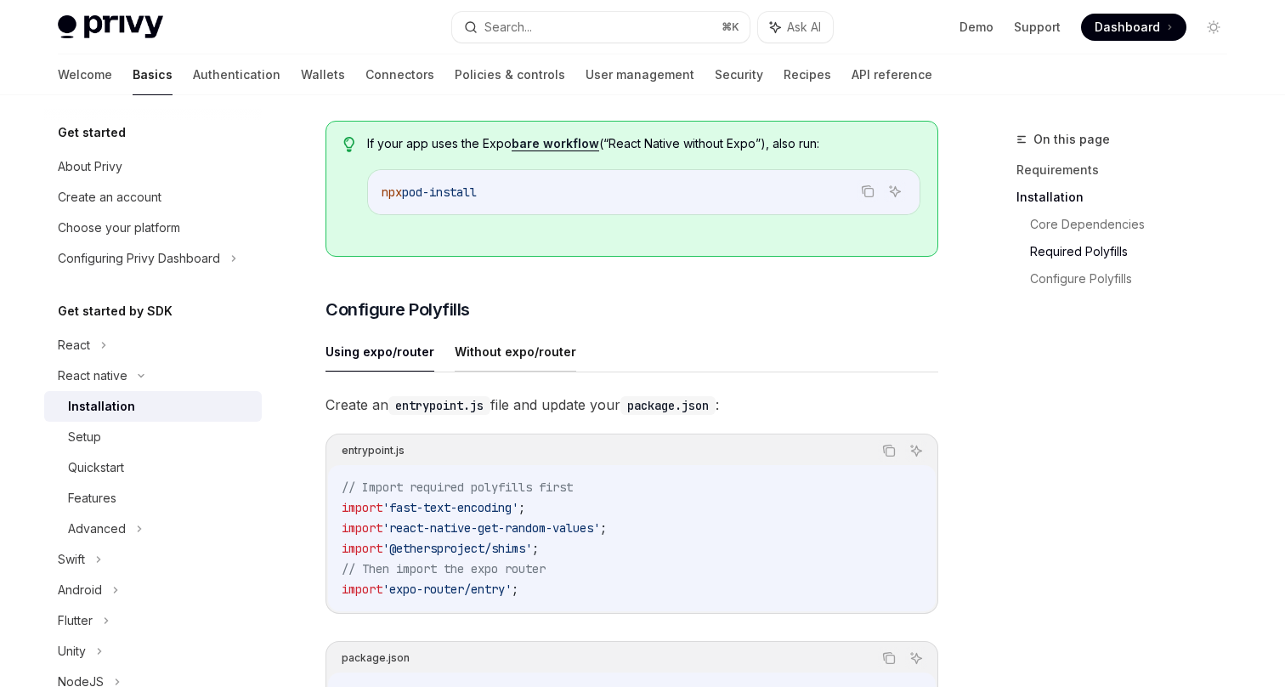
click at [547, 353] on button "Without expo/router" at bounding box center [516, 352] width 122 height 40
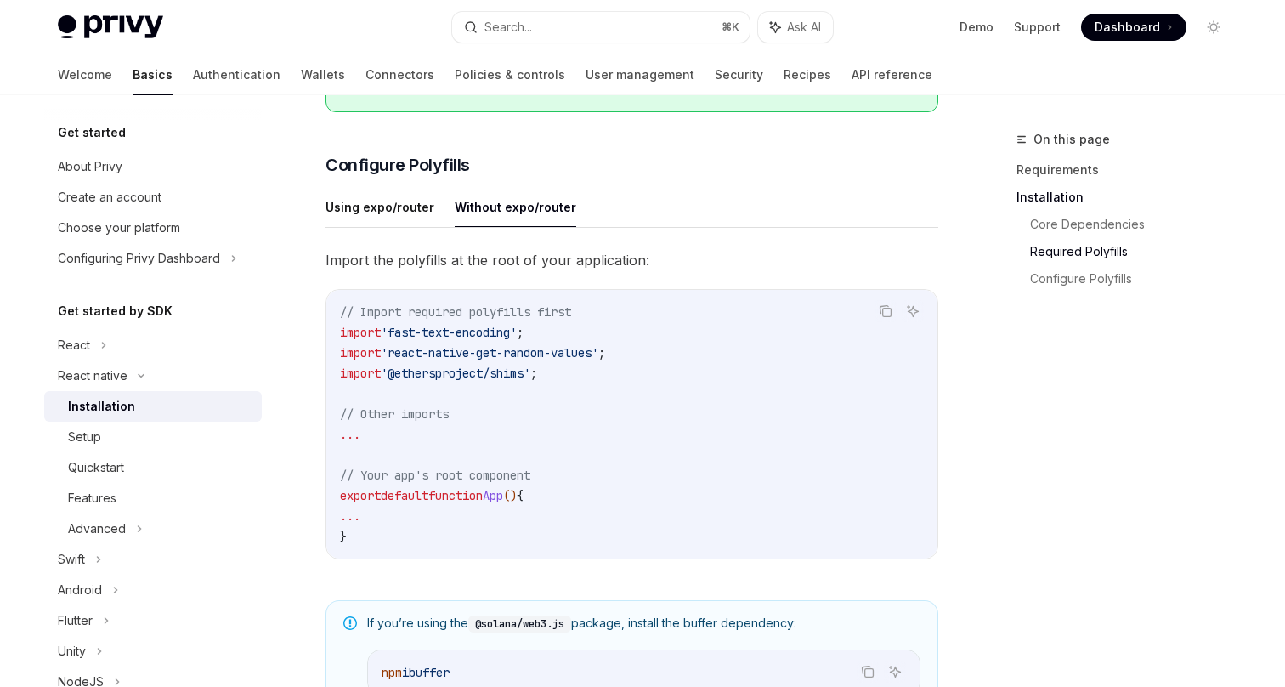
scroll to position [703, 0]
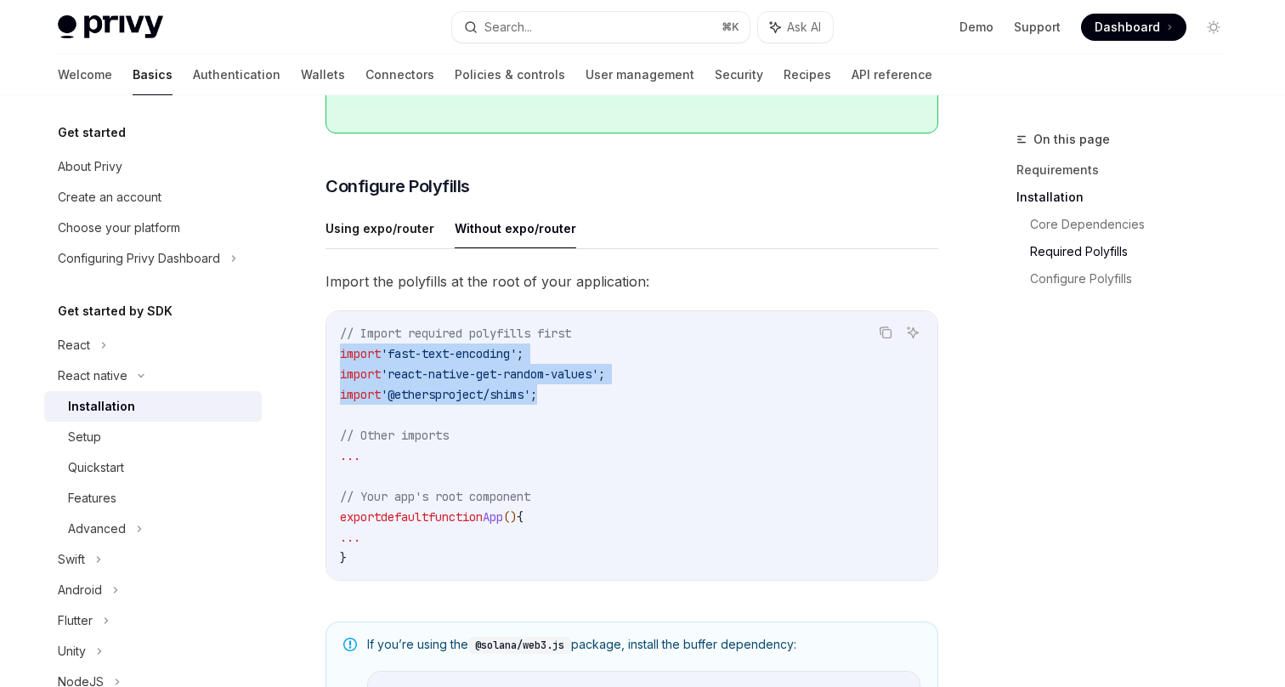
drag, startPoint x: 564, startPoint y: 401, endPoint x: 298, endPoint y: 360, distance: 268.5
click at [298, 359] on div "React native Installation OpenAI Open in ChatGPT OpenAI Open in ChatGPT ​ Requi…" at bounding box center [472, 292] width 939 height 1733
copy code "import 'fast-text-encoding' ; import 'react-native-get-random-values' ; import …"
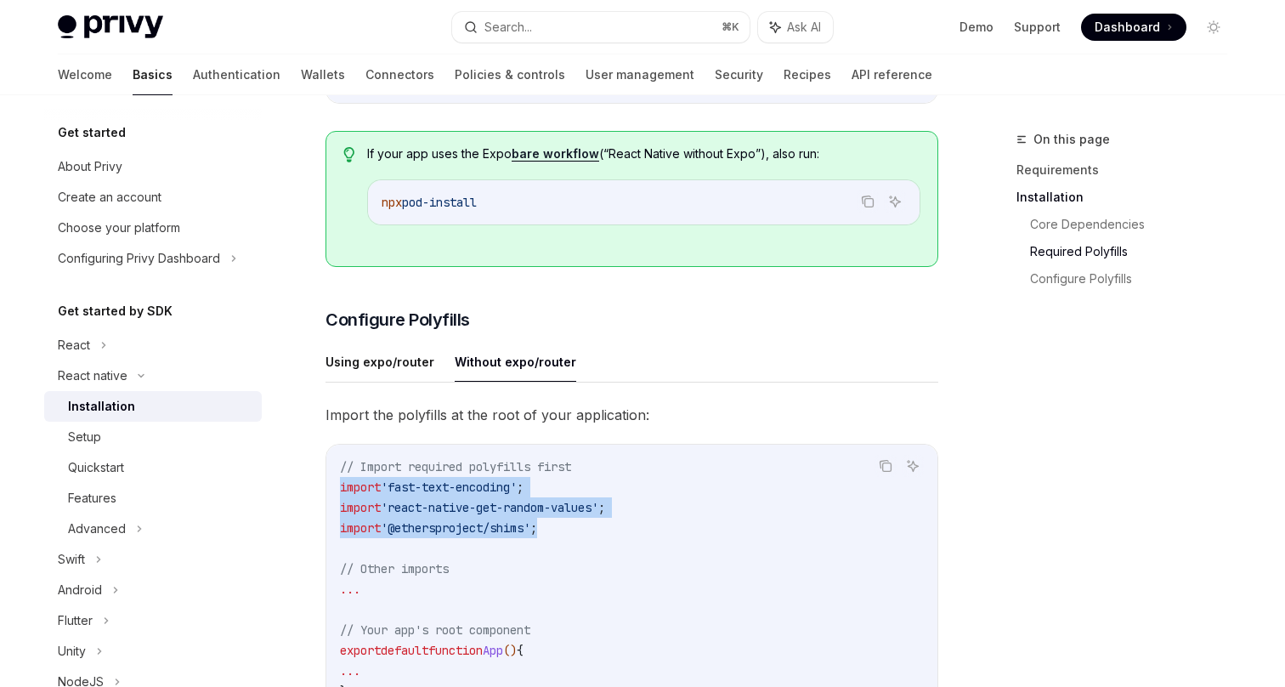
scroll to position [546, 0]
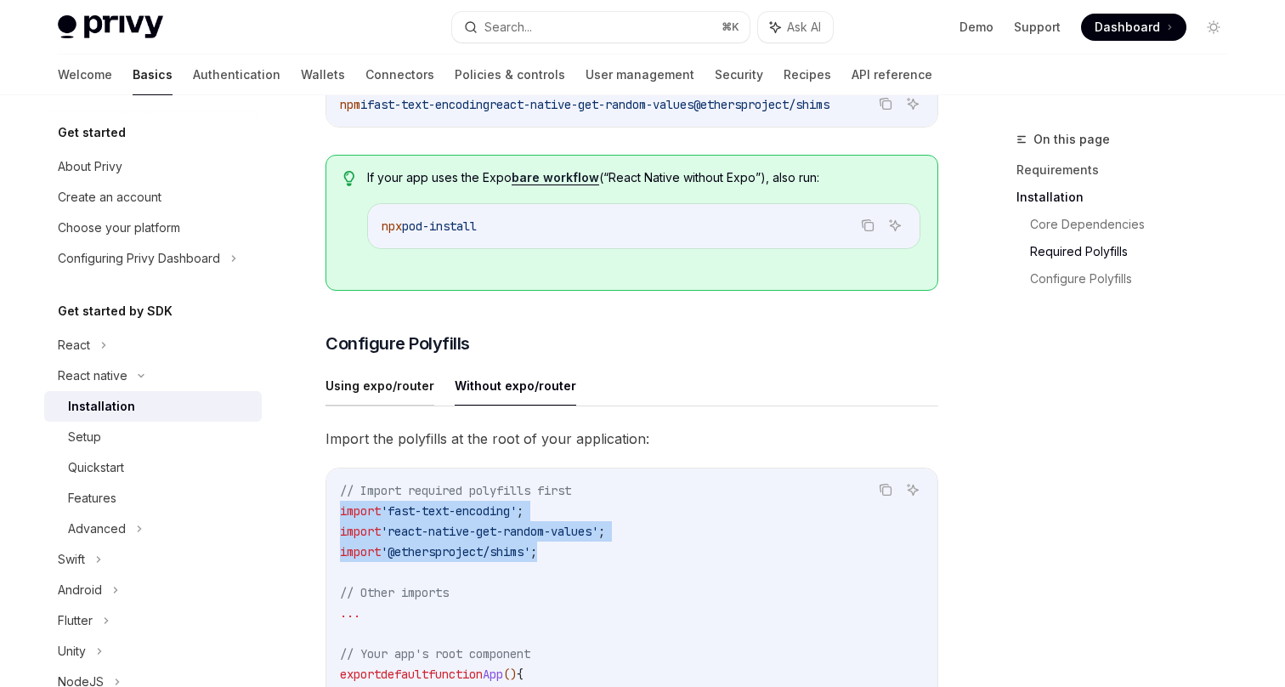
click at [411, 386] on button "Using expo/router" at bounding box center [380, 386] width 109 height 40
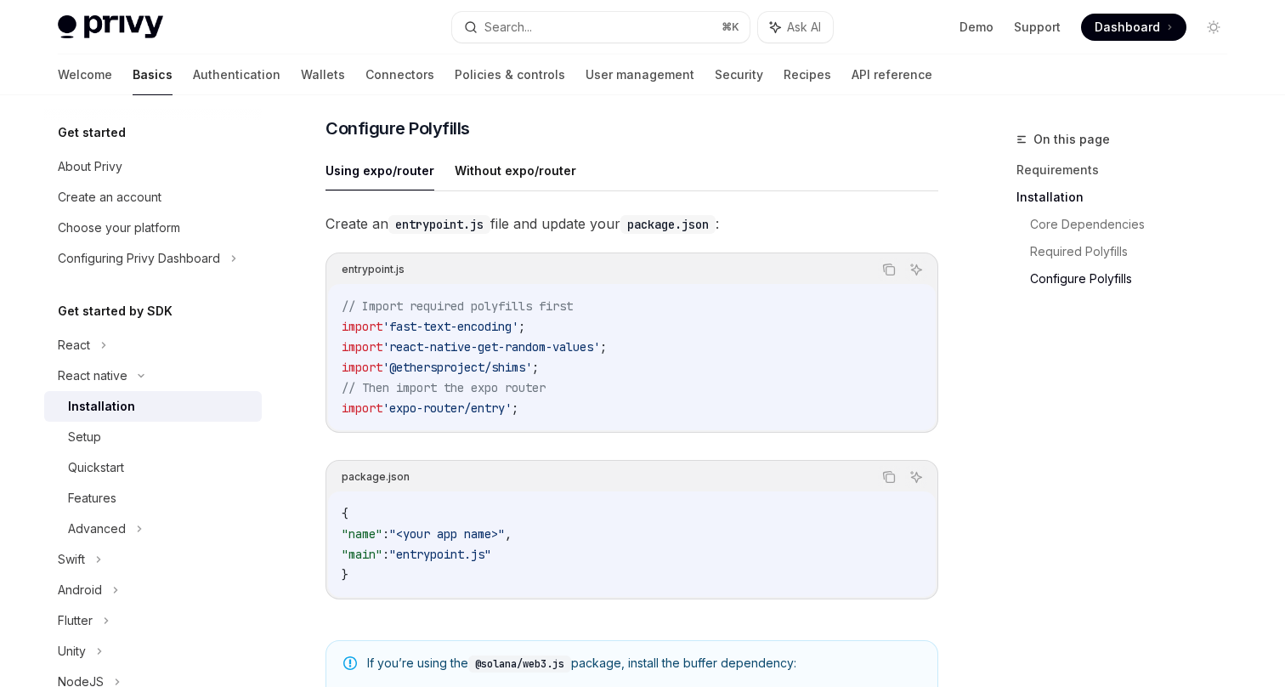
scroll to position [759, 0]
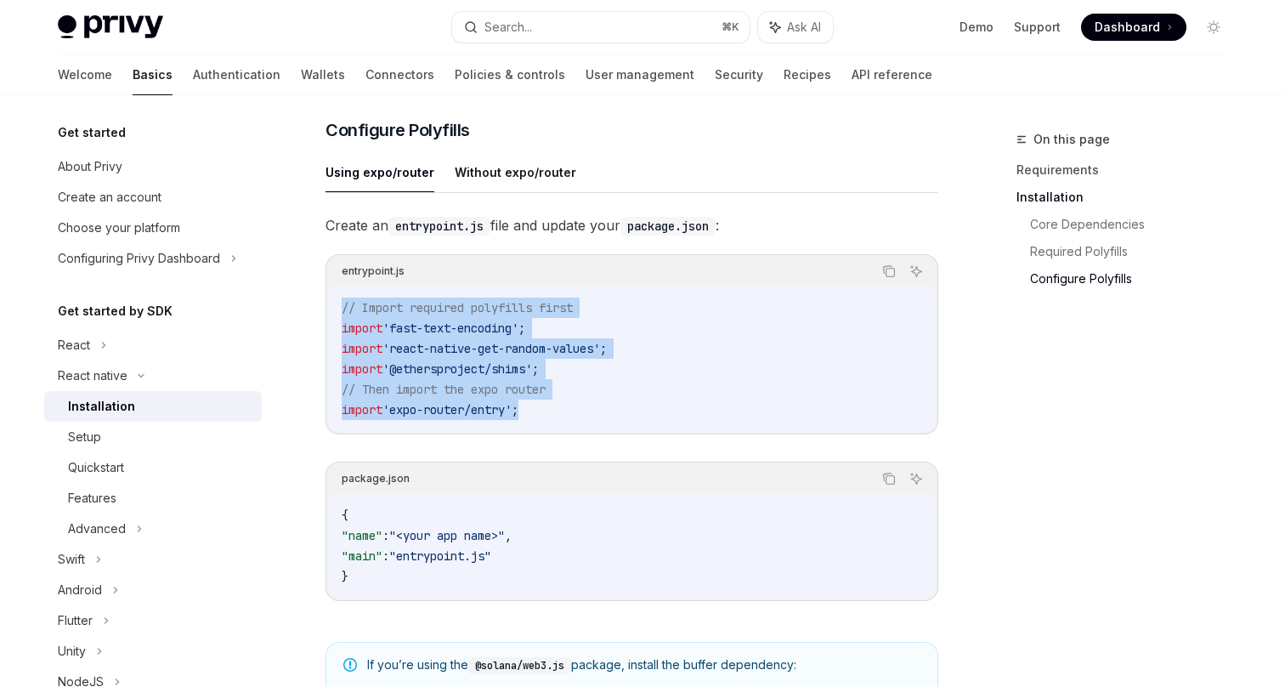
drag, startPoint x: 546, startPoint y: 417, endPoint x: 338, endPoint y: 316, distance: 230.4
click at [338, 316] on div "// Import required polyfills first import 'fast-text-encoding' ; import 'react-…" at bounding box center [632, 359] width 608 height 146
copy code "// Import required polyfills first import 'fast-text-encoding' ; import 'react-…"
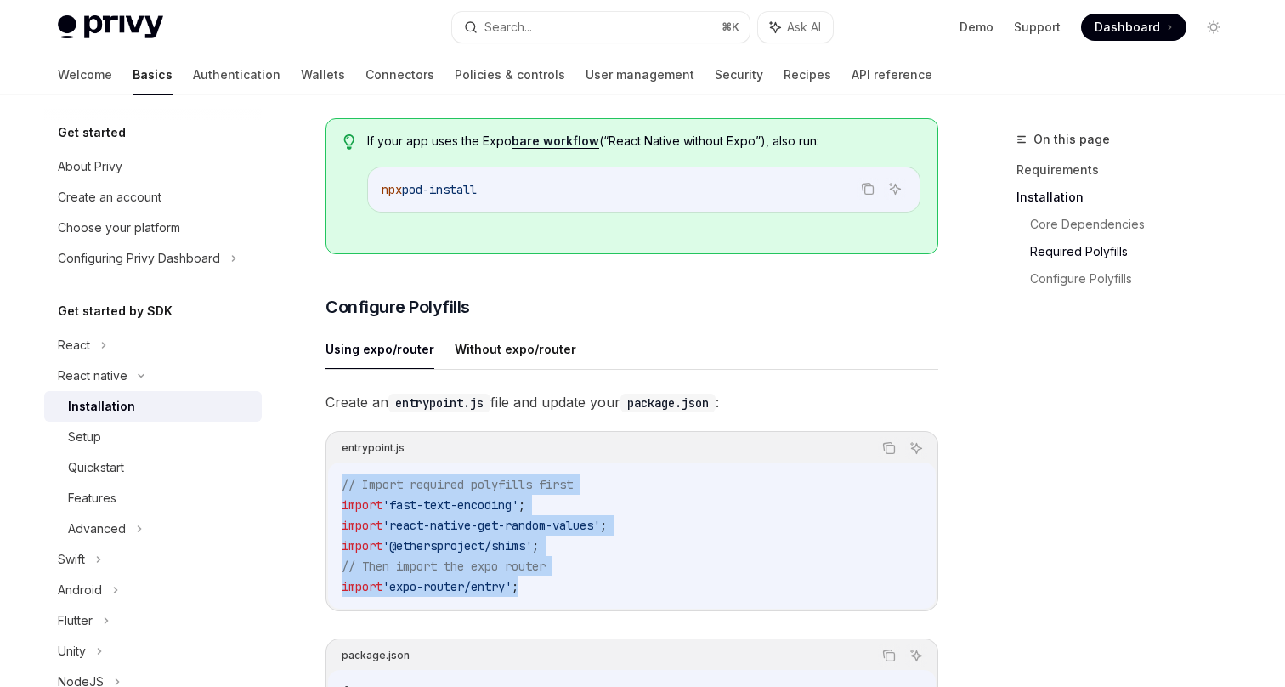
scroll to position [578, 0]
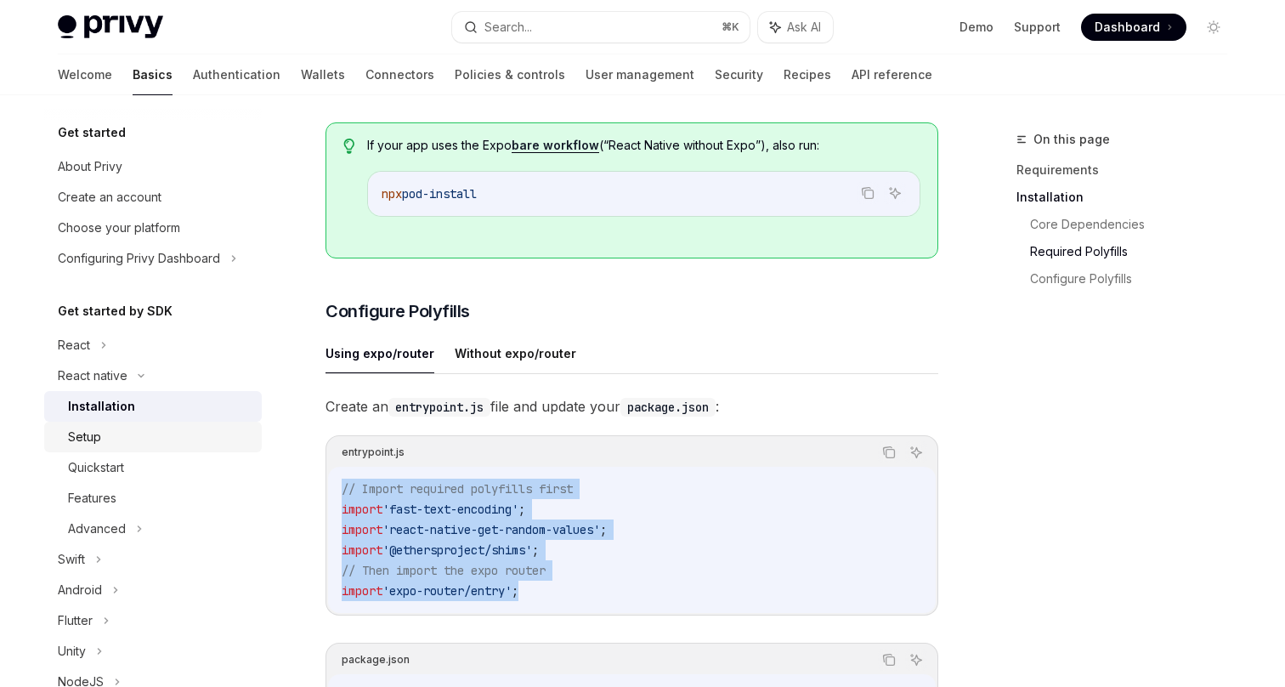
click at [150, 429] on div "Setup" at bounding box center [160, 437] width 184 height 20
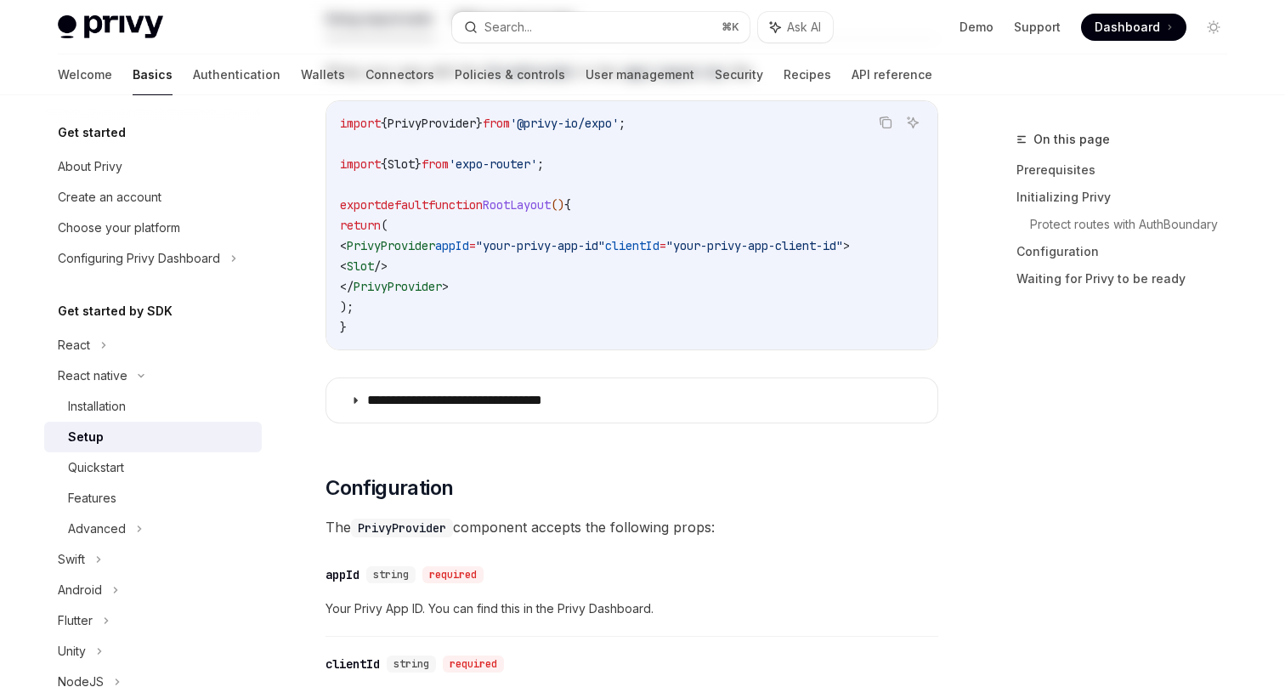
type textarea "*"
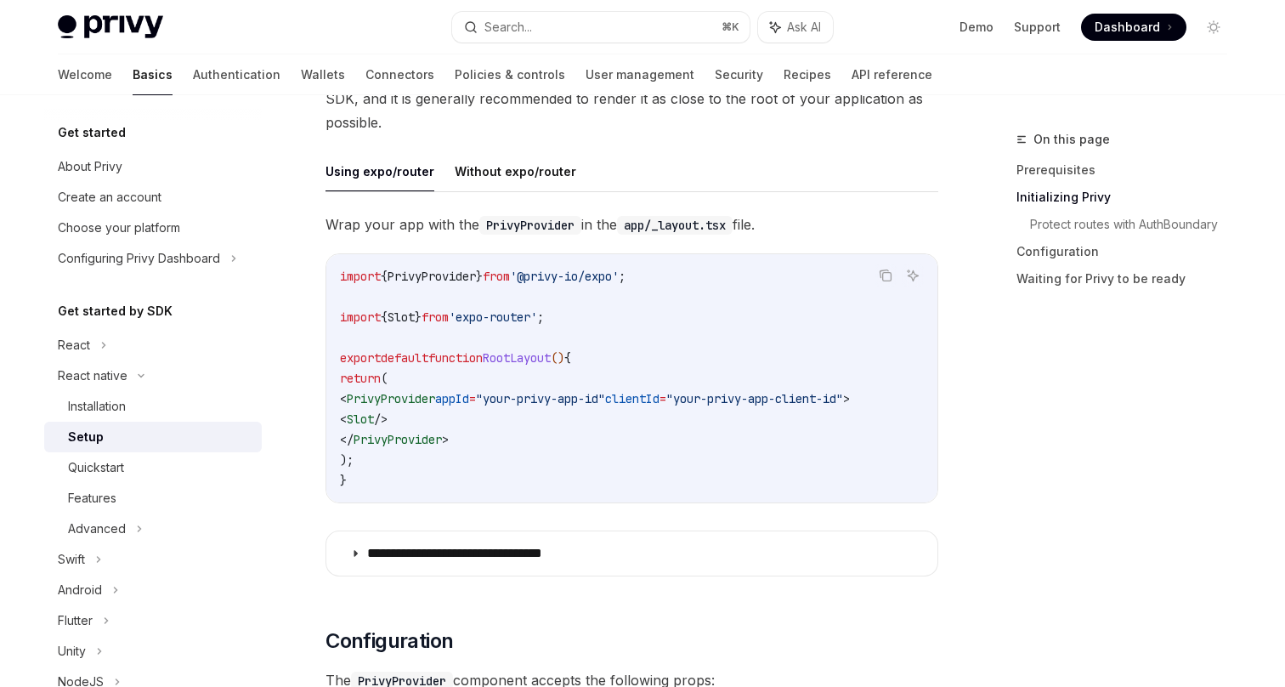
scroll to position [457, 0]
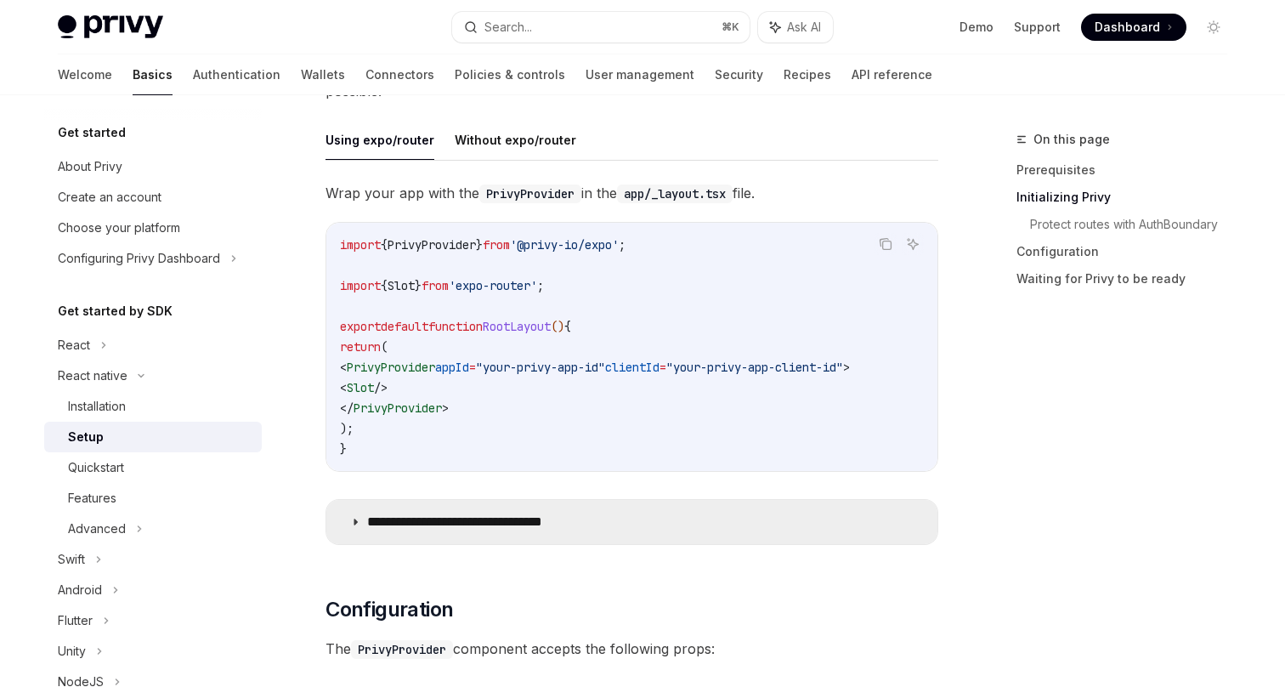
click at [464, 521] on p "**********" at bounding box center [482, 521] width 230 height 17
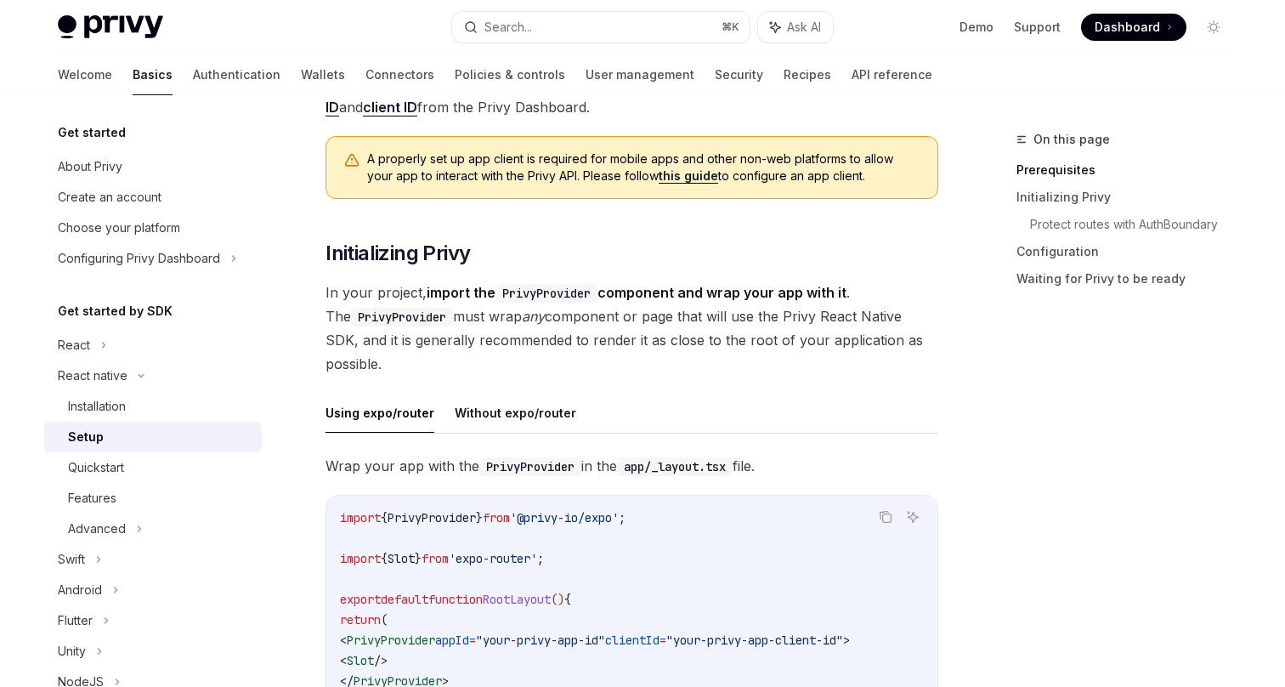
scroll to position [183, 0]
click at [883, 513] on icon "Copy the contents from the code block" at bounding box center [885, 517] width 9 height 8
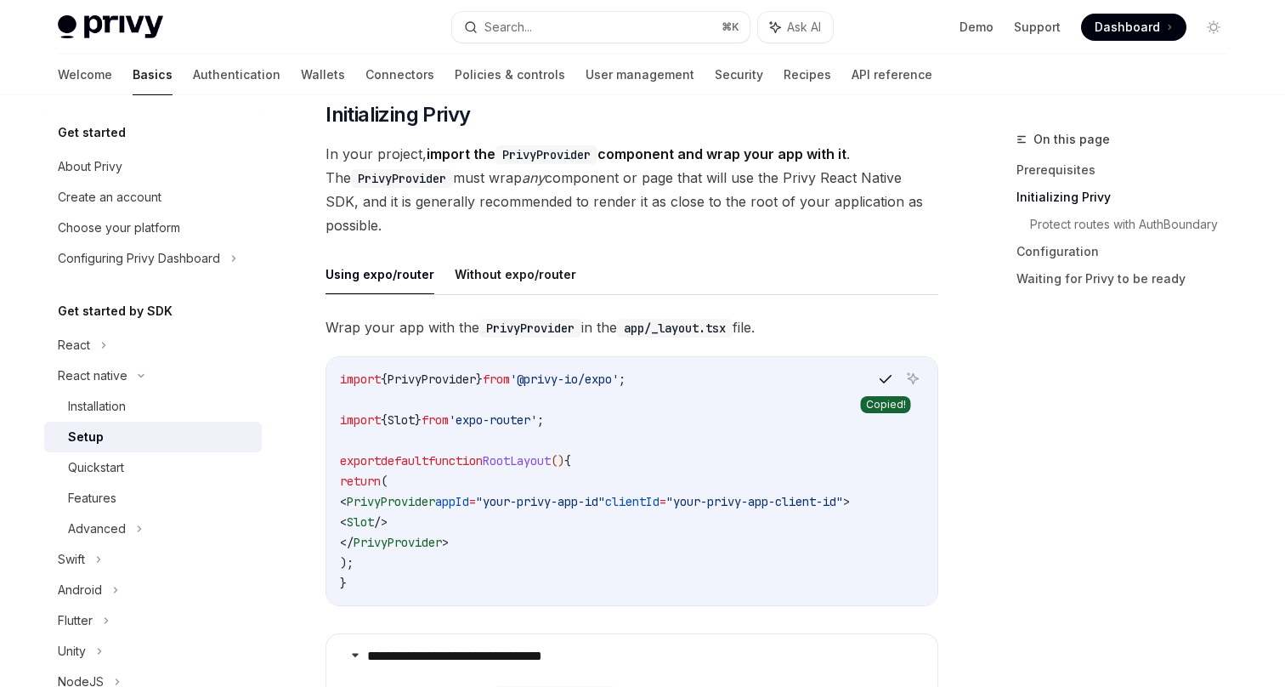
scroll to position [324, 0]
click at [890, 371] on icon "Copy the contents from the code block" at bounding box center [886, 377] width 14 height 14
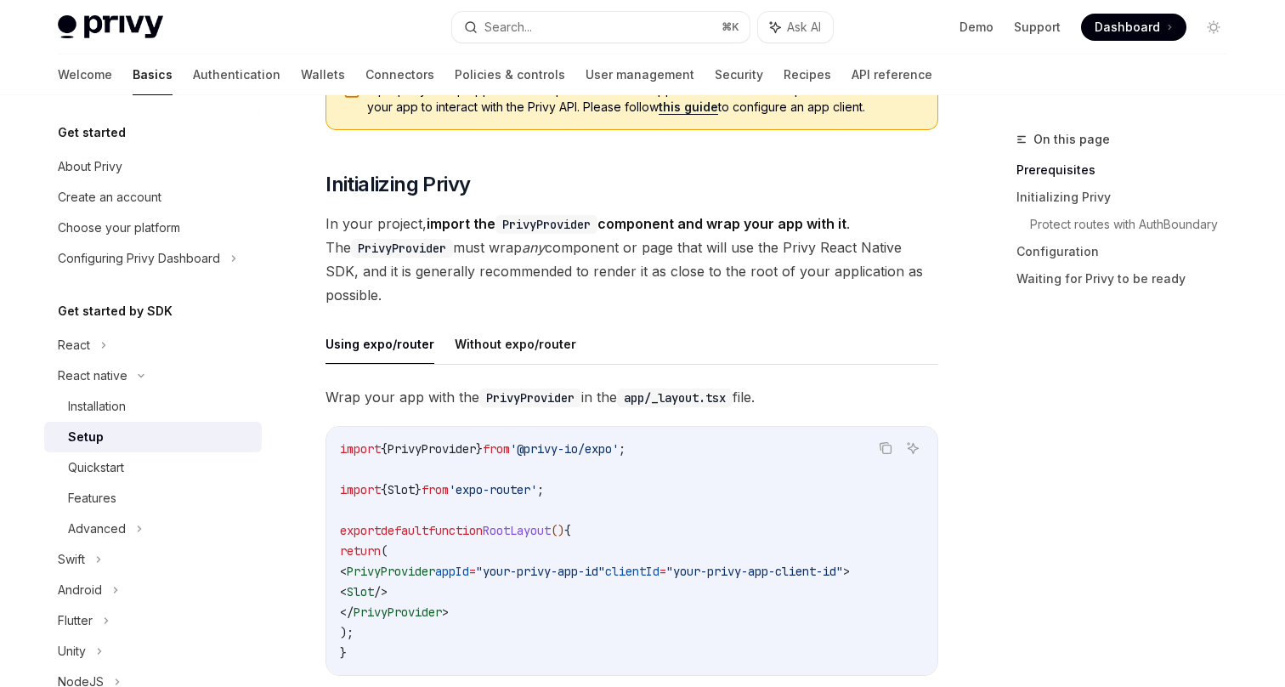
scroll to position [245, 0]
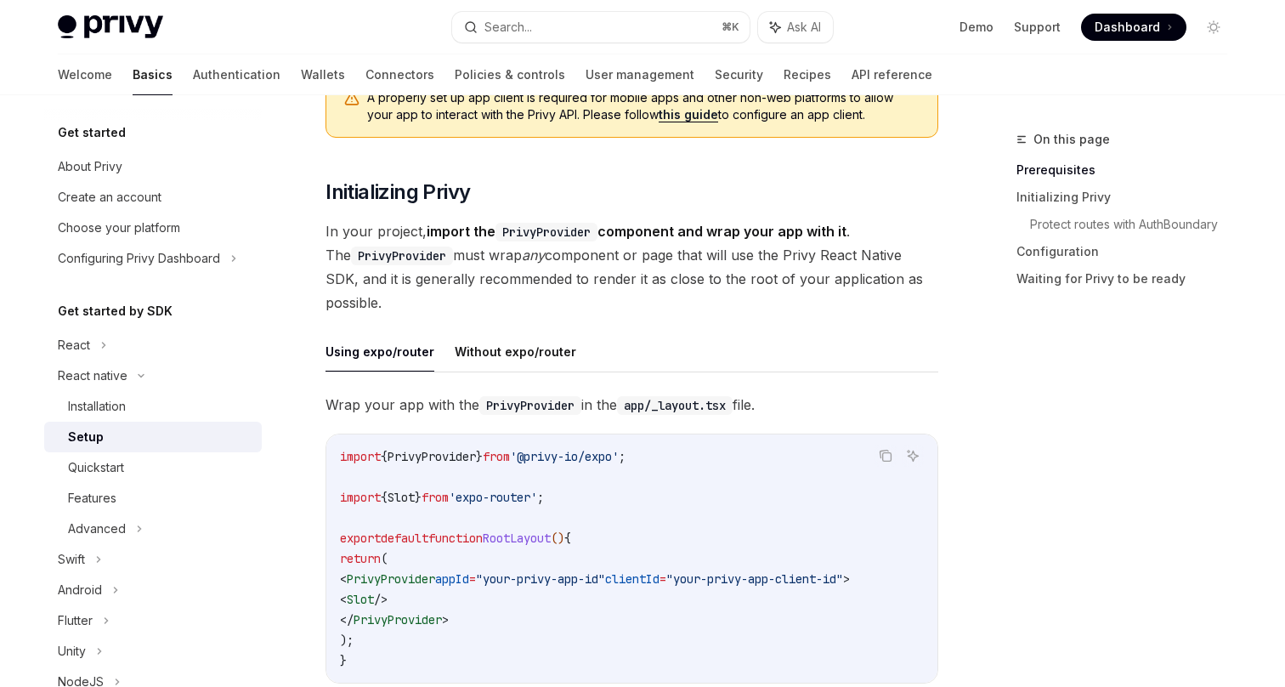
click at [385, 250] on code "PrivyProvider" at bounding box center [402, 256] width 102 height 19
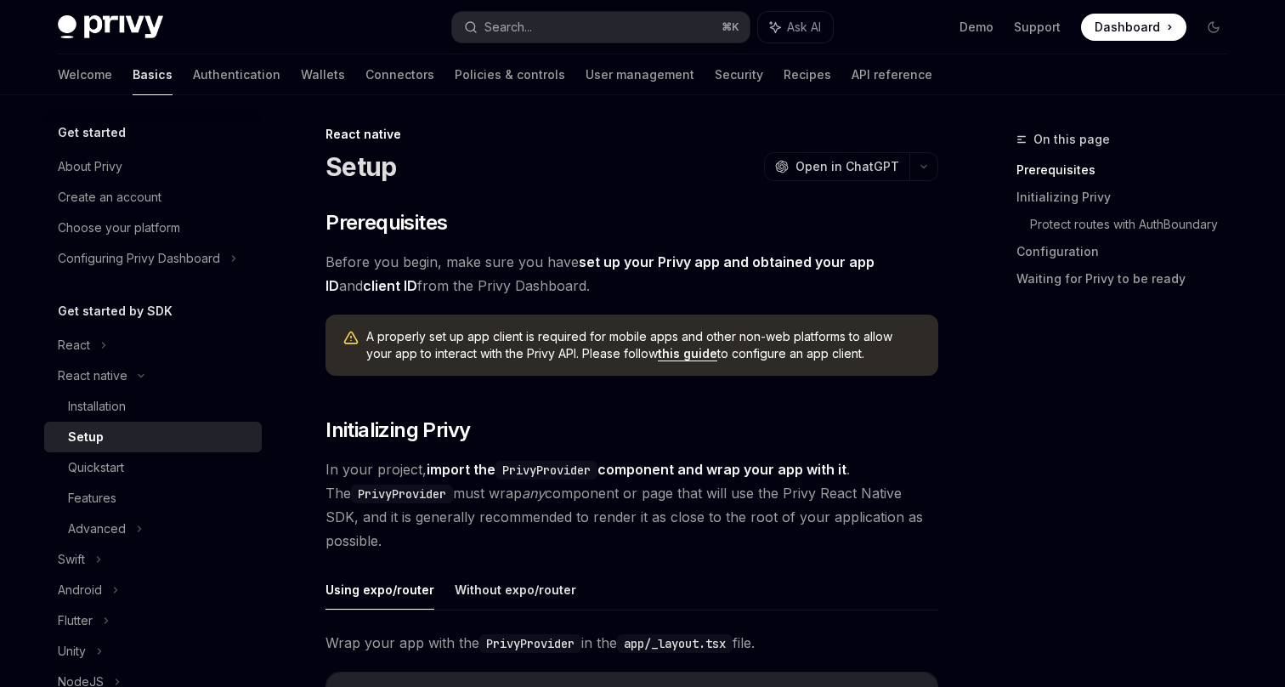
scroll to position [0, 0]
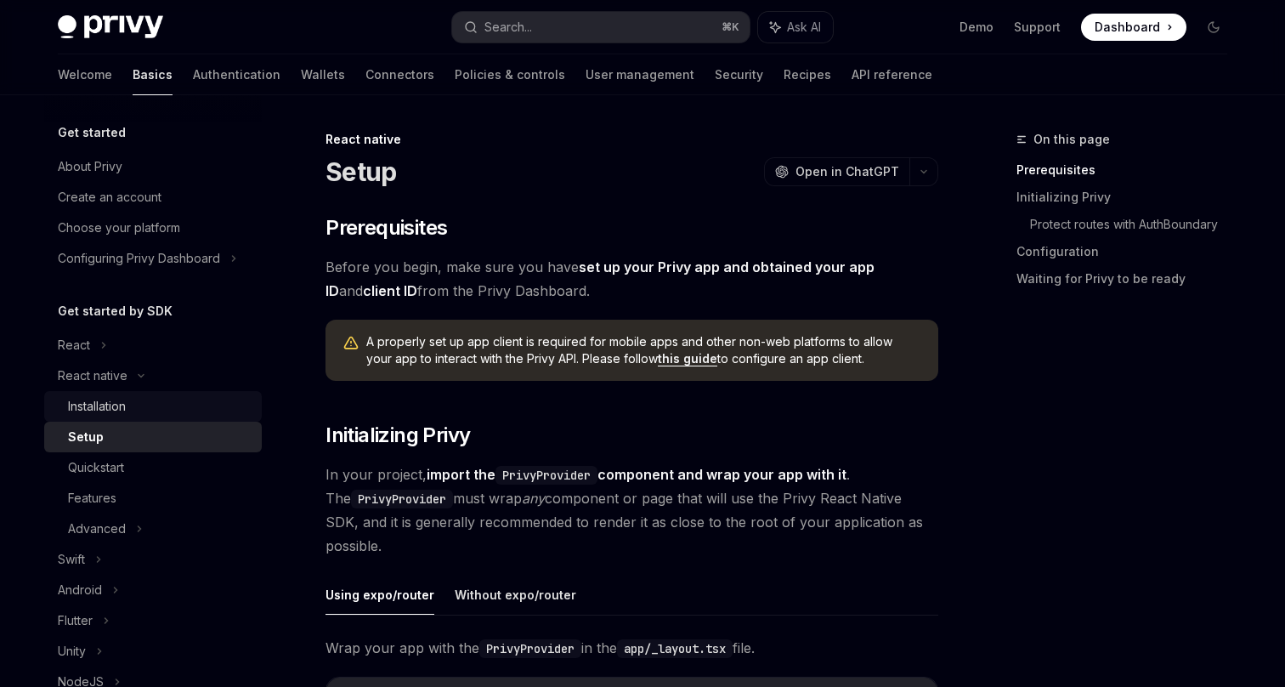
click at [137, 405] on div "Installation" at bounding box center [160, 406] width 184 height 20
click at [160, 405] on div "Installation" at bounding box center [160, 406] width 184 height 20
click at [106, 399] on div "Installation" at bounding box center [97, 406] width 58 height 20
click at [120, 403] on div "Installation" at bounding box center [97, 406] width 58 height 20
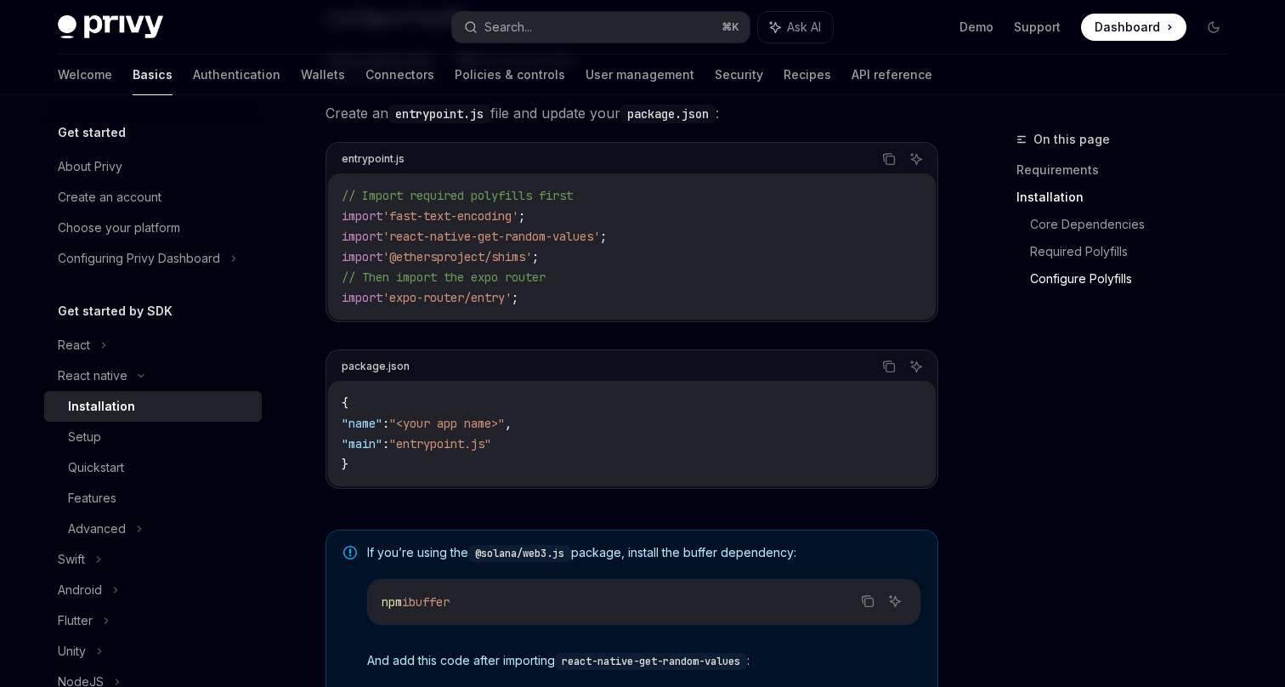
scroll to position [872, 0]
